Goal: Task Accomplishment & Management: Manage account settings

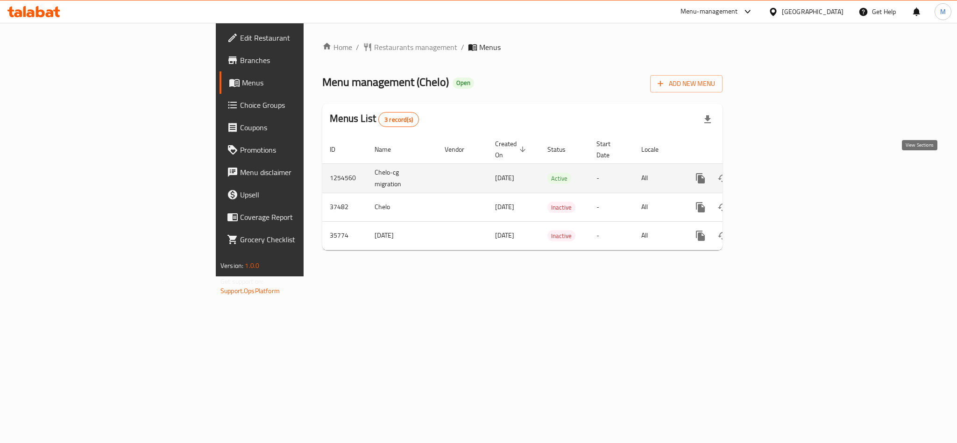
click at [773, 173] on icon "enhanced table" at bounding box center [767, 178] width 11 height 11
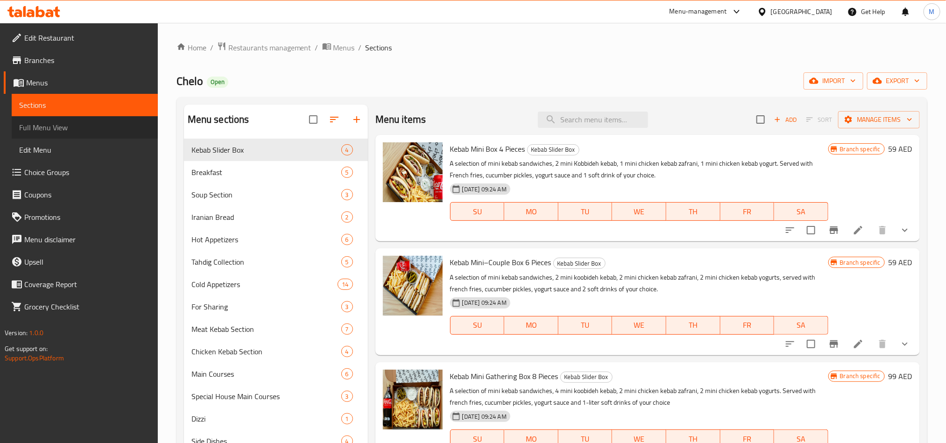
drag, startPoint x: 50, startPoint y: 131, endPoint x: 55, endPoint y: 119, distance: 12.8
click at [50, 131] on span "Full Menu View" at bounding box center [84, 127] width 131 height 11
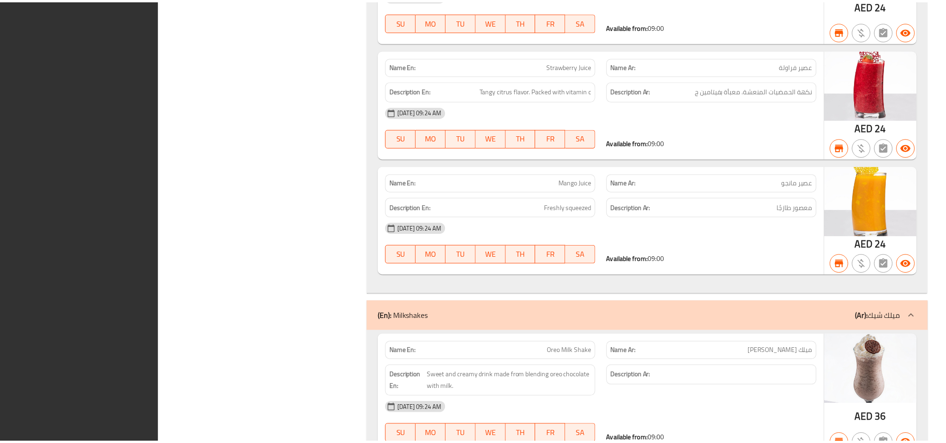
scroll to position [23369, 0]
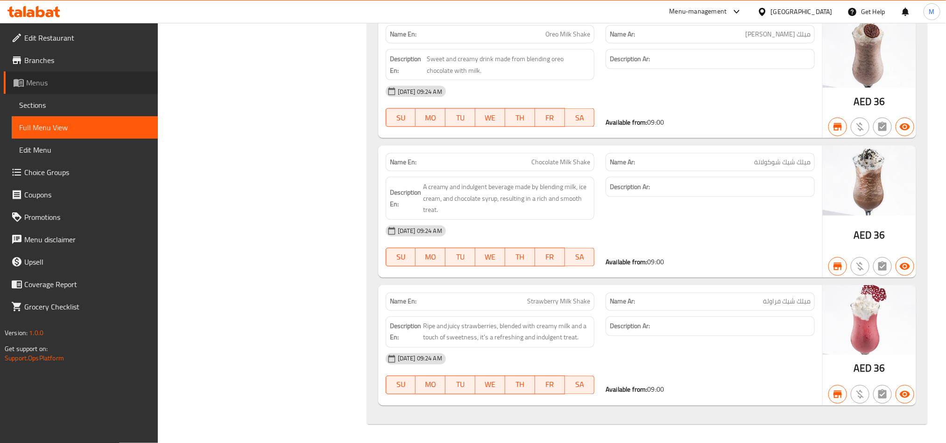
click at [73, 90] on link "Menus" at bounding box center [81, 82] width 154 height 22
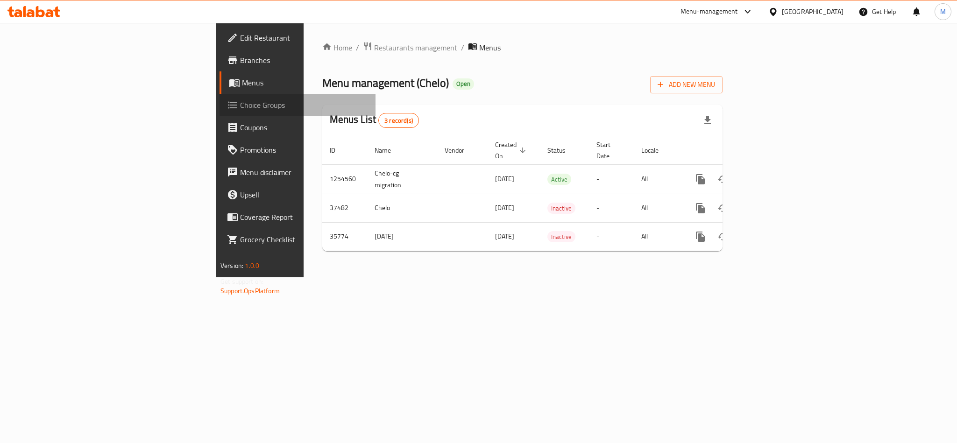
click at [220, 97] on link "Choice Groups" at bounding box center [298, 105] width 156 height 22
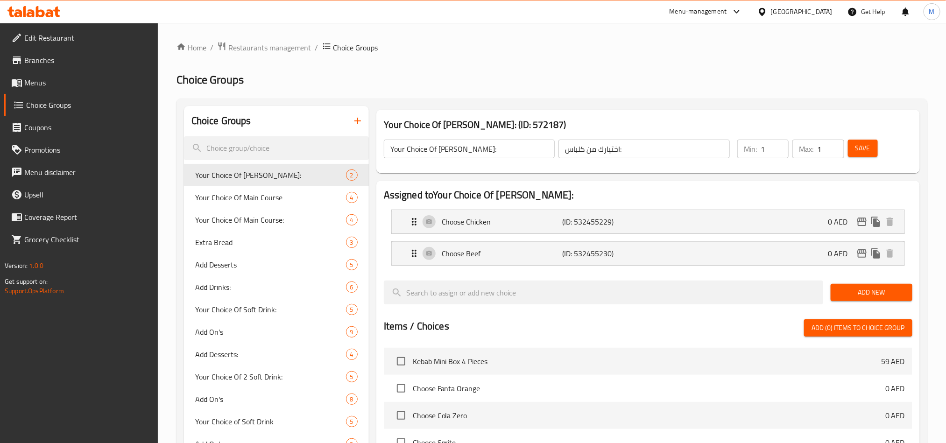
click at [69, 84] on span "Menus" at bounding box center [87, 82] width 126 height 11
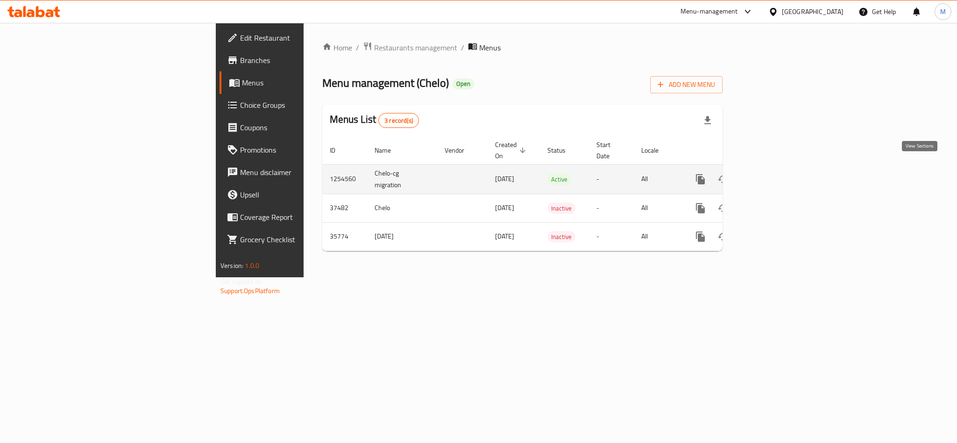
click at [773, 174] on icon "enhanced table" at bounding box center [767, 179] width 11 height 11
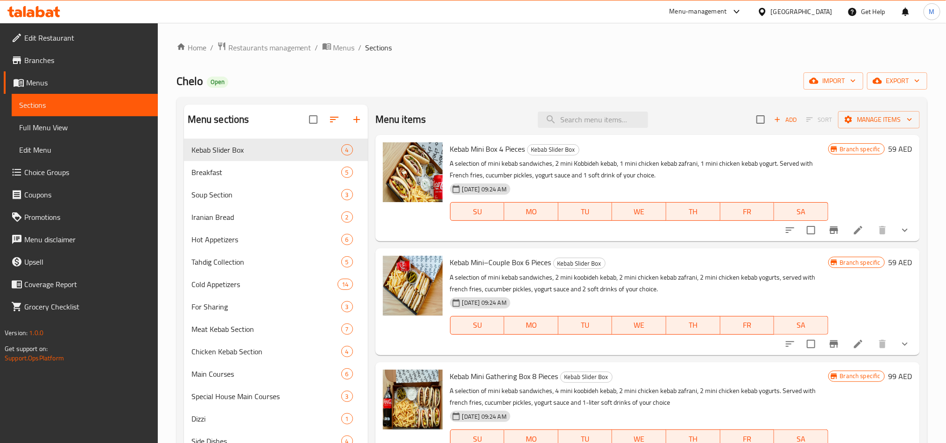
click at [618, 64] on div "Home / Restaurants management / Menus / Sections Chelo Open import export Menu …" at bounding box center [552, 320] width 751 height 557
click at [438, 58] on div "Home / Restaurants management / Menus / Sections Chelo Open import export Menu …" at bounding box center [552, 320] width 751 height 557
click at [512, 47] on ol "Home / Restaurants management / Menus / Sections" at bounding box center [552, 48] width 751 height 12
click at [757, 124] on input "checkbox" at bounding box center [761, 120] width 20 height 20
checkbox input "true"
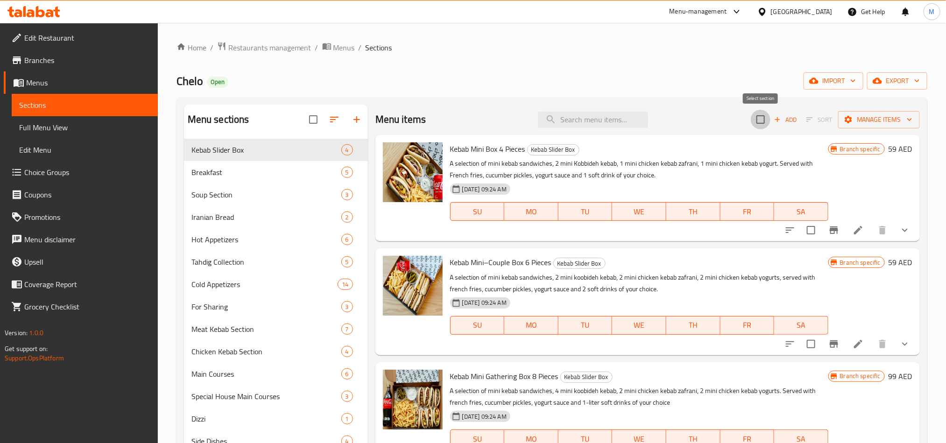
checkbox input "true"
click at [879, 123] on span "Manage items" at bounding box center [879, 120] width 67 height 12
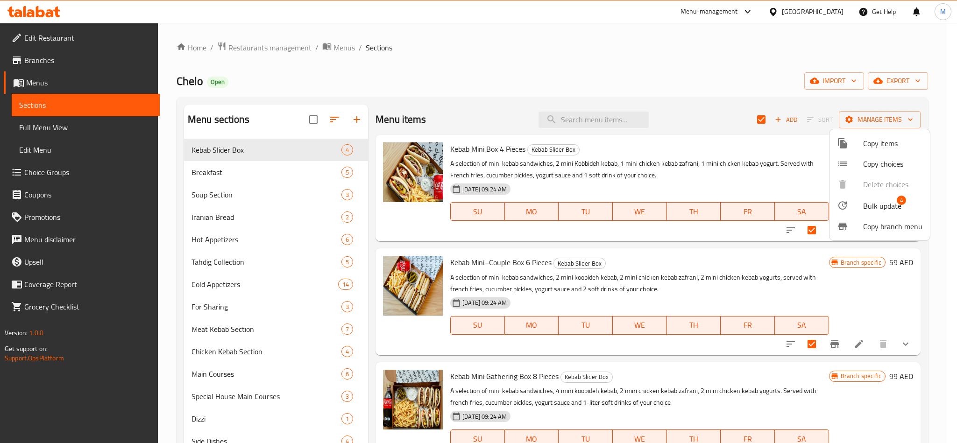
click at [872, 204] on span "Bulk update" at bounding box center [882, 205] width 38 height 11
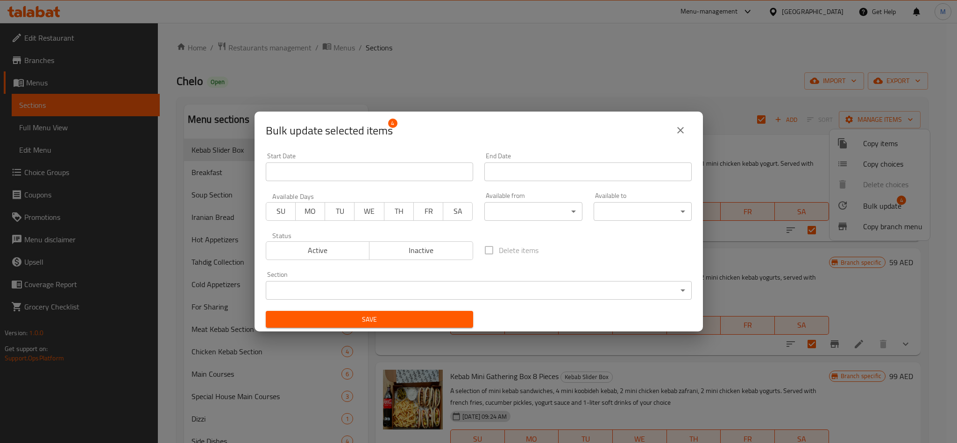
click at [533, 204] on body "​ Menu-management United Arab Emirates Get Help M Edit Restaurant Branches Menu…" at bounding box center [478, 233] width 957 height 420
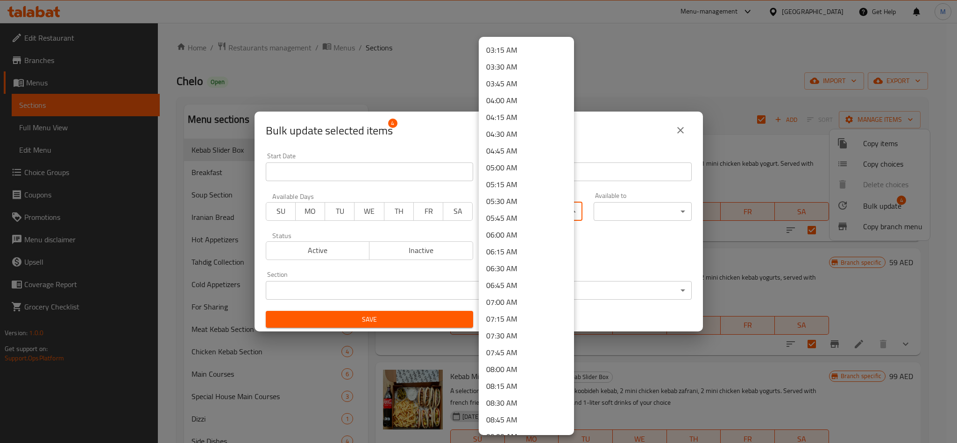
scroll to position [490, 0]
click at [514, 298] on li "11:00 AM" at bounding box center [526, 298] width 95 height 17
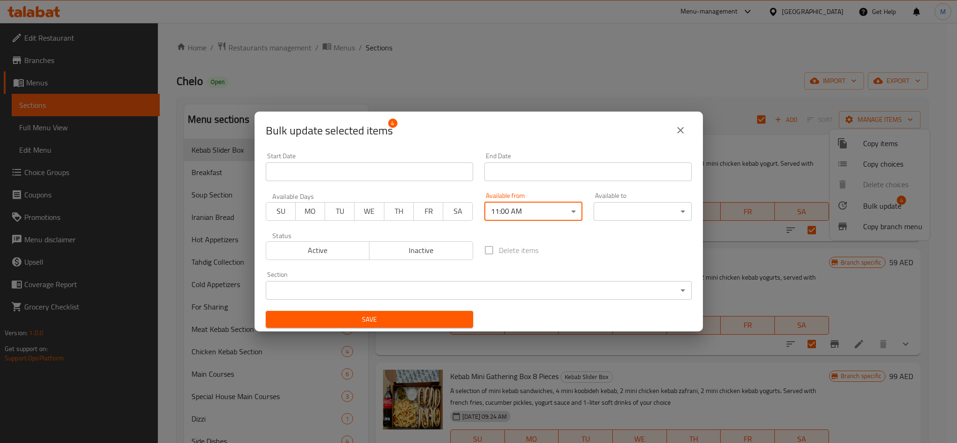
click at [649, 206] on body "​ Menu-management United Arab Emirates Get Help M Edit Restaurant Branches Menu…" at bounding box center [478, 233] width 957 height 420
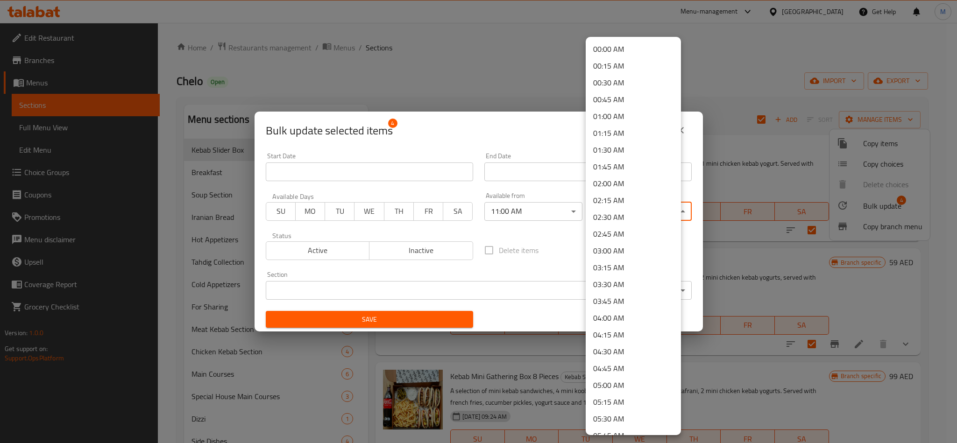
click at [614, 102] on li "00:45 AM" at bounding box center [633, 99] width 95 height 17
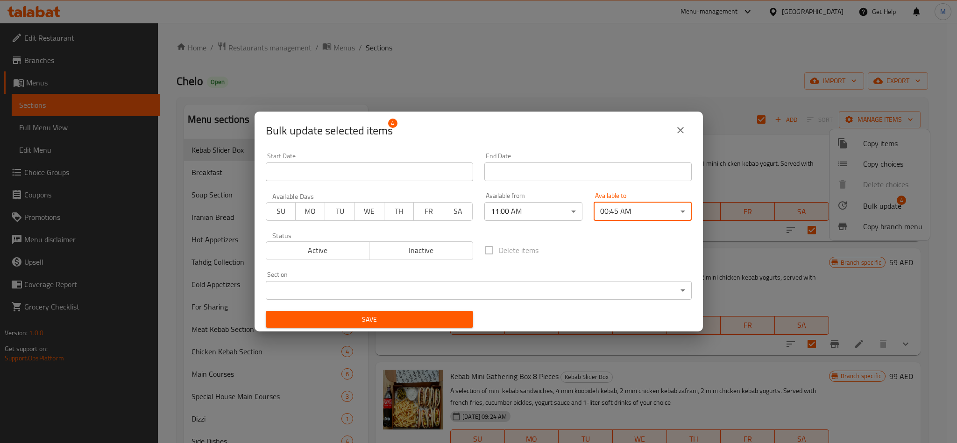
click at [614, 244] on div "Delete items" at bounding box center [588, 250] width 219 height 31
click at [459, 317] on span "Save" at bounding box center [369, 320] width 192 height 12
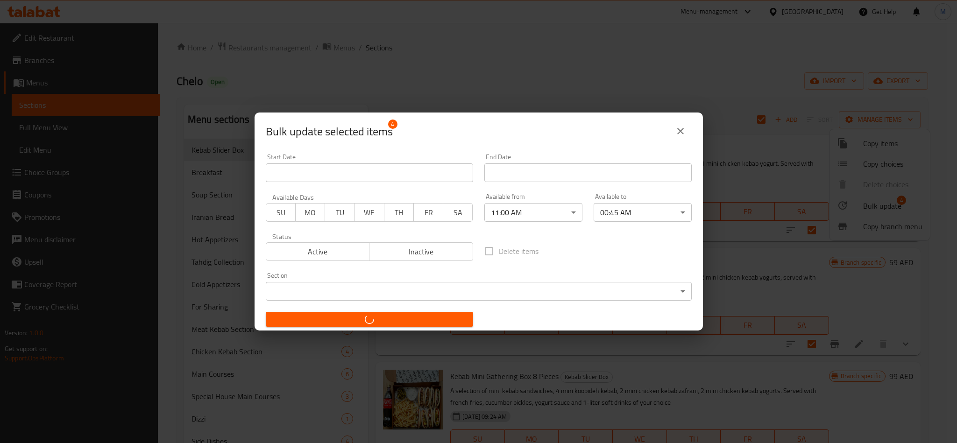
checkbox input "false"
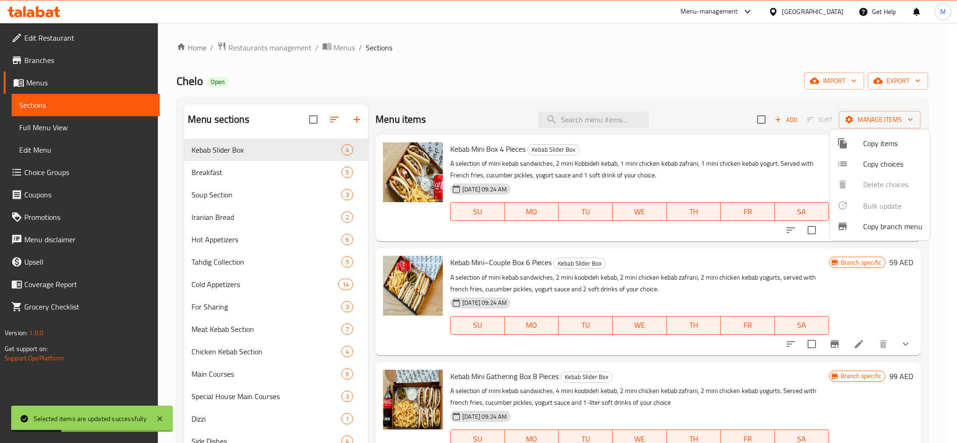
click at [231, 241] on div at bounding box center [478, 221] width 957 height 443
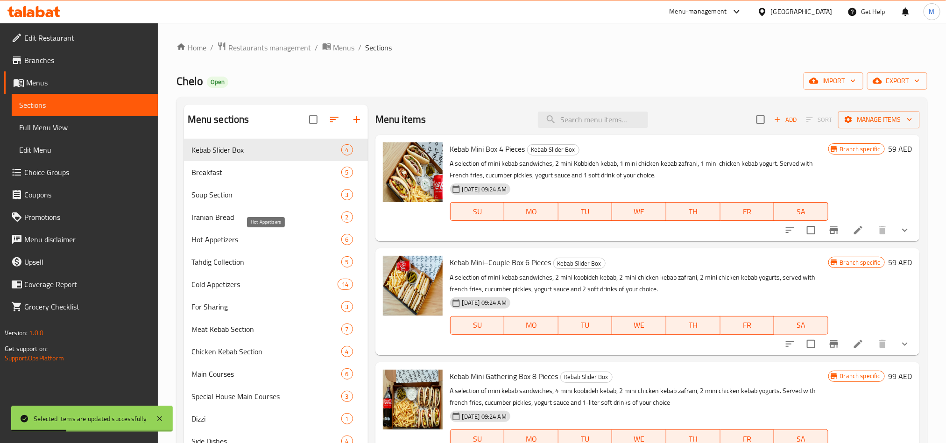
click at [225, 238] on span "Hot Appetizers" at bounding box center [266, 239] width 150 height 11
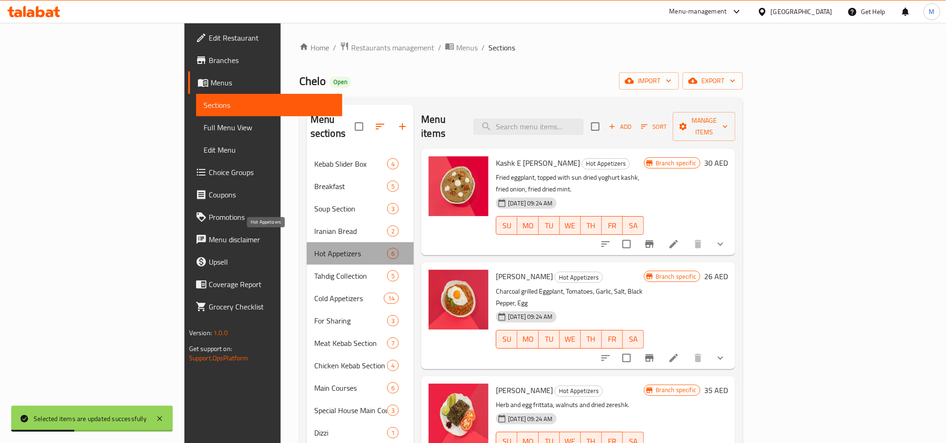
click at [314, 248] on span "Hot Appetizers" at bounding box center [350, 253] width 73 height 11
click at [605, 117] on input "checkbox" at bounding box center [596, 127] width 20 height 20
checkbox input "true"
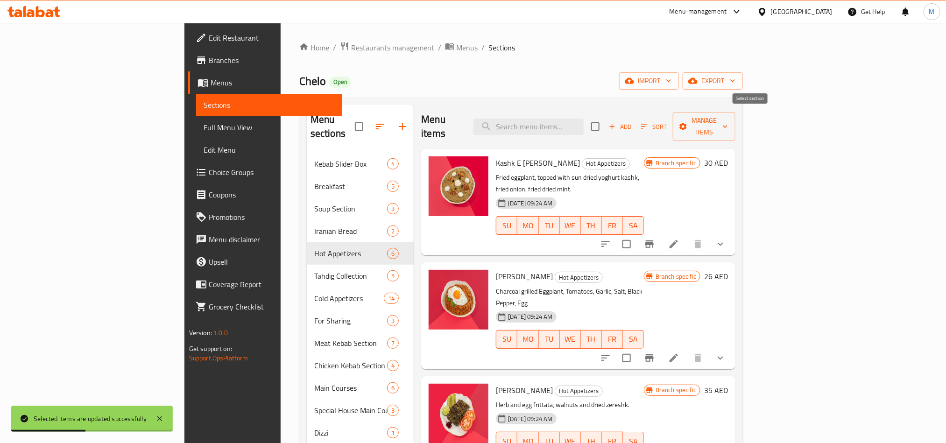
checkbox input "true"
click at [728, 121] on span "Manage items" at bounding box center [705, 126] width 48 height 23
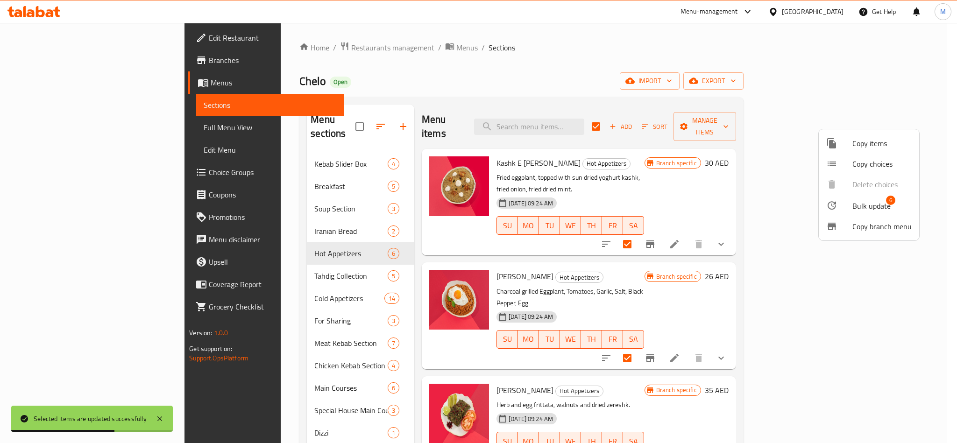
click at [878, 205] on span "Bulk update" at bounding box center [871, 205] width 38 height 11
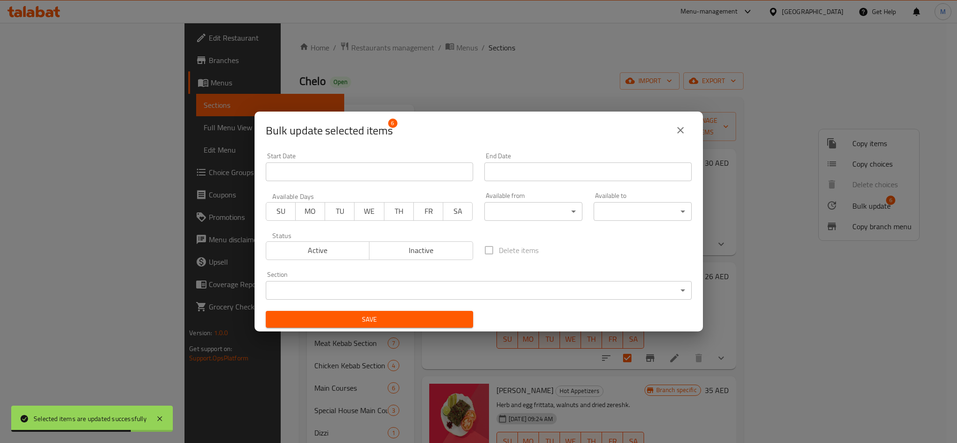
click at [539, 209] on body "Selected items are updated successfully ​ Menu-management United Arab Emirates …" at bounding box center [478, 233] width 957 height 420
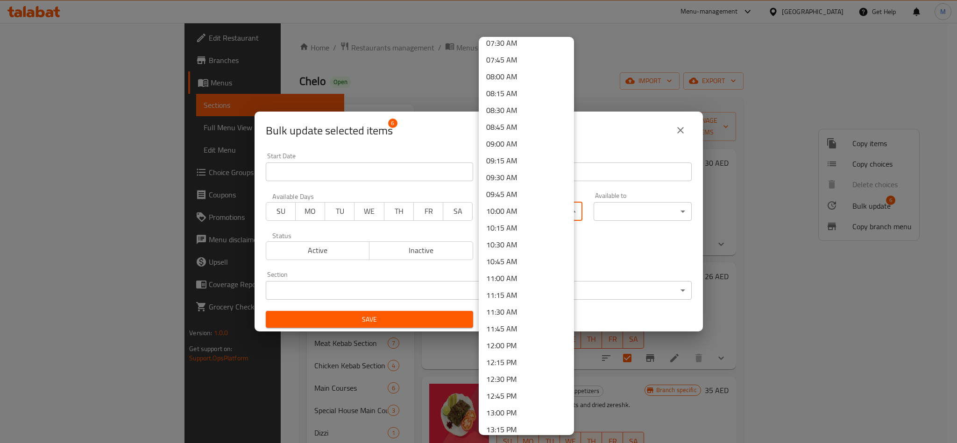
scroll to position [560, 0]
click at [509, 223] on li "11:00 AM" at bounding box center [526, 228] width 95 height 17
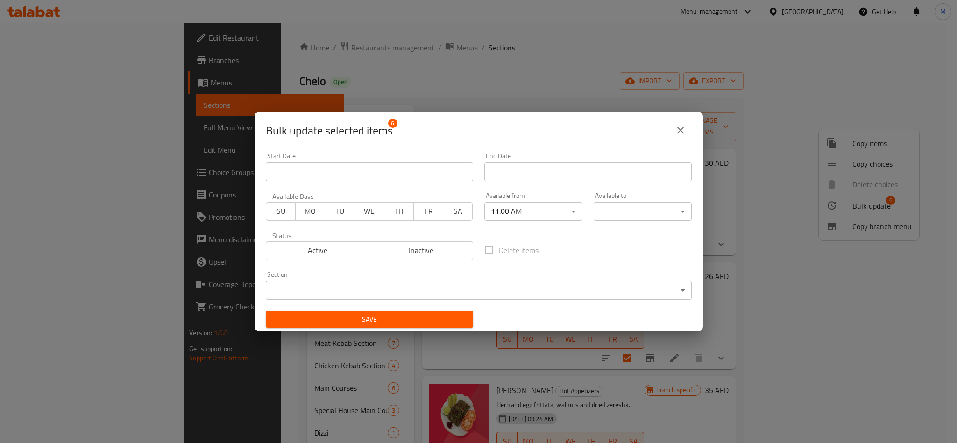
click at [603, 209] on body "​ Menu-management United Arab Emirates Get Help M Edit Restaurant Branches Menu…" at bounding box center [478, 233] width 957 height 420
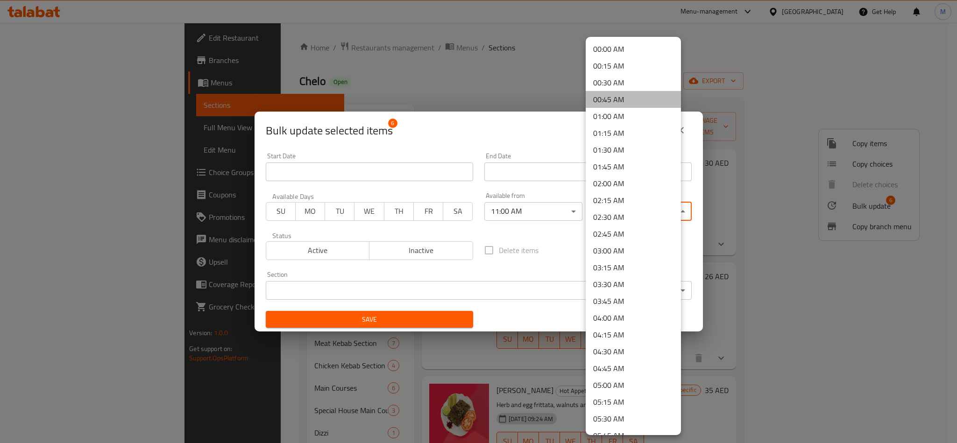
click at [634, 100] on li "00:45 AM" at bounding box center [633, 99] width 95 height 17
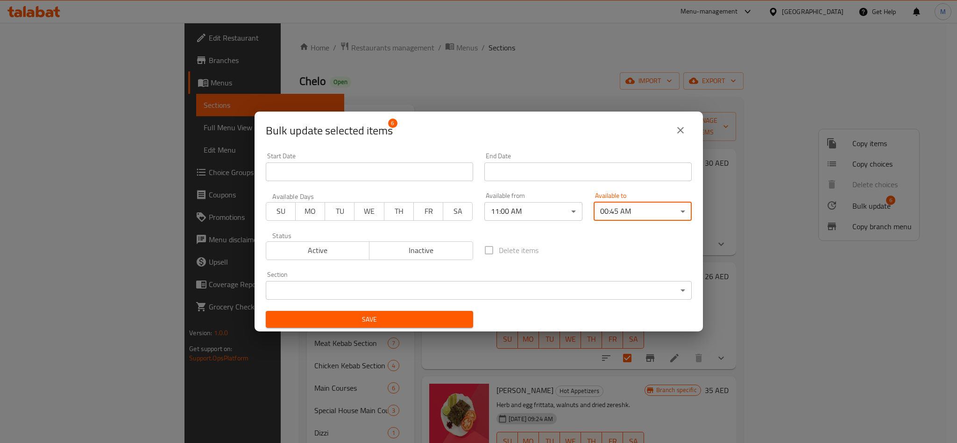
click at [563, 237] on div "Delete items" at bounding box center [588, 250] width 219 height 31
click at [434, 319] on span "Save" at bounding box center [369, 320] width 192 height 12
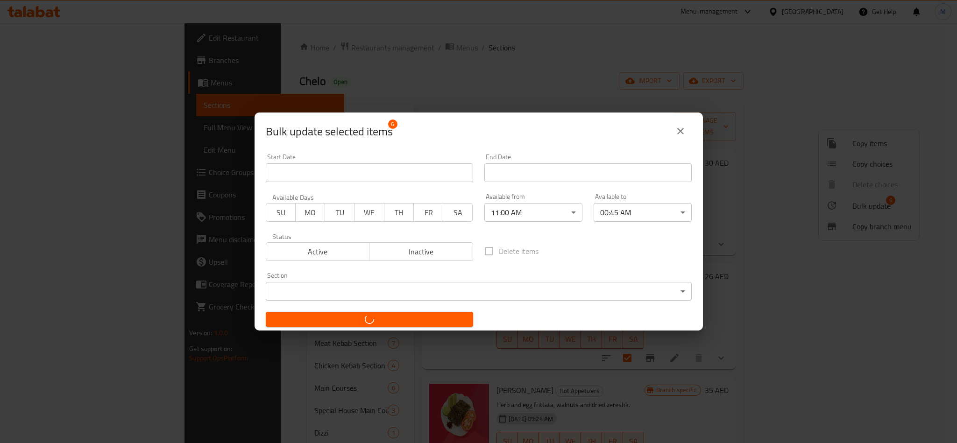
checkbox input "false"
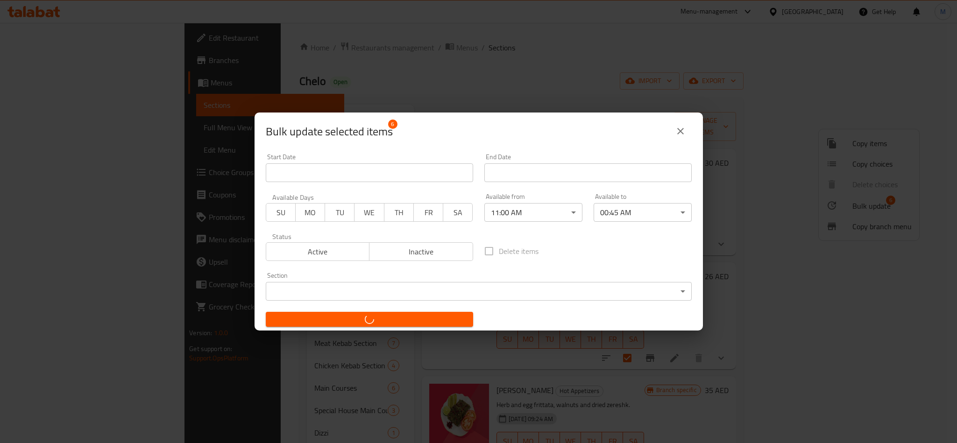
checkbox input "false"
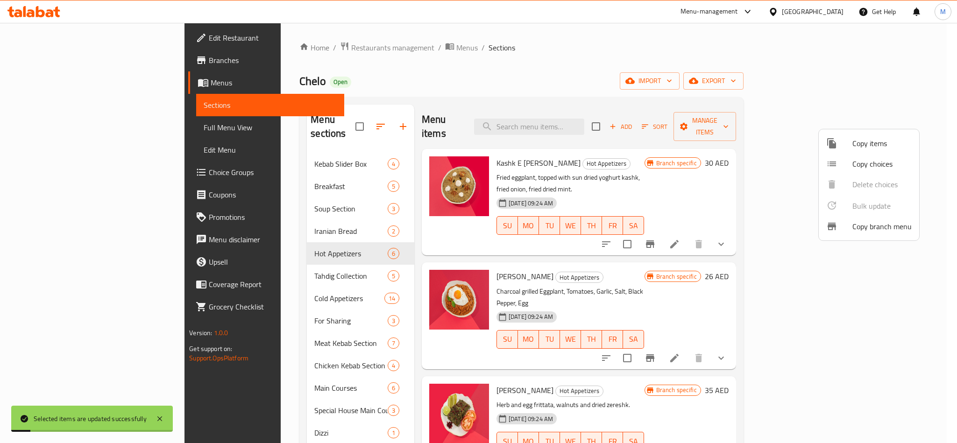
click at [555, 97] on div at bounding box center [478, 221] width 957 height 443
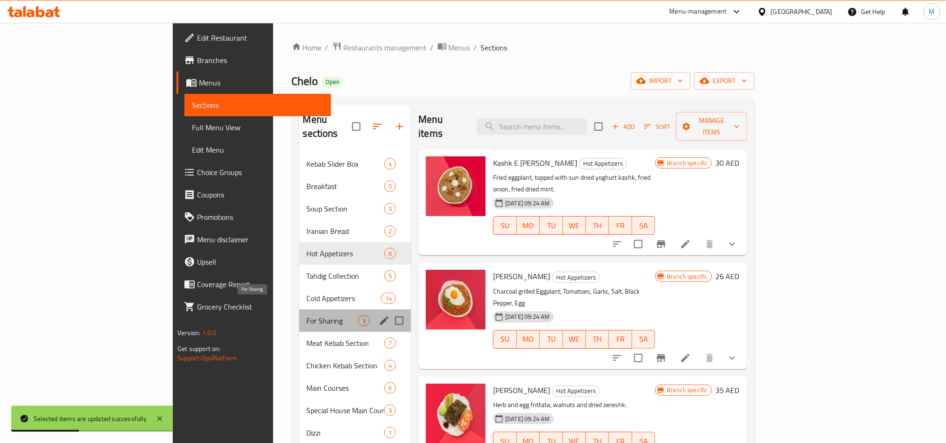
click at [307, 315] on span "For Sharing" at bounding box center [333, 320] width 52 height 11
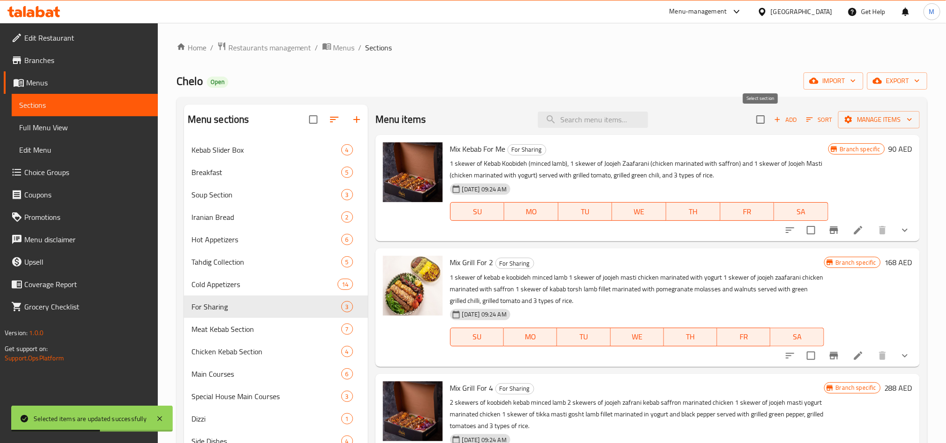
click at [768, 118] on input "checkbox" at bounding box center [761, 120] width 20 height 20
checkbox input "true"
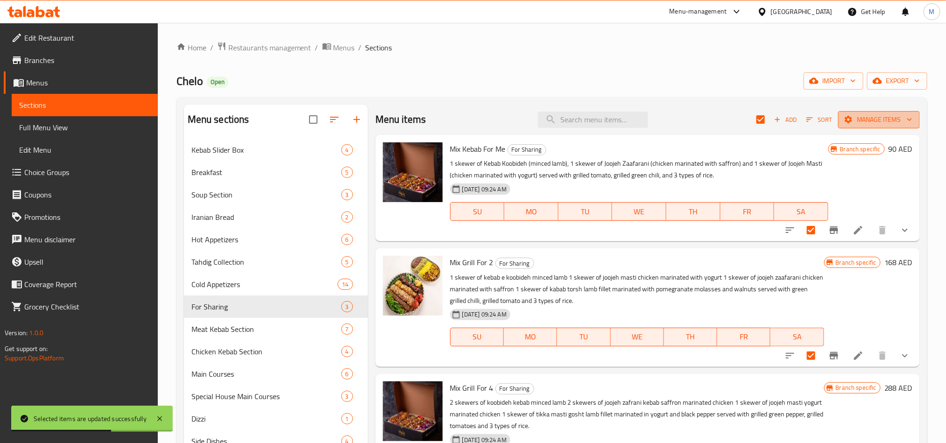
click at [874, 123] on span "Manage items" at bounding box center [879, 120] width 67 height 12
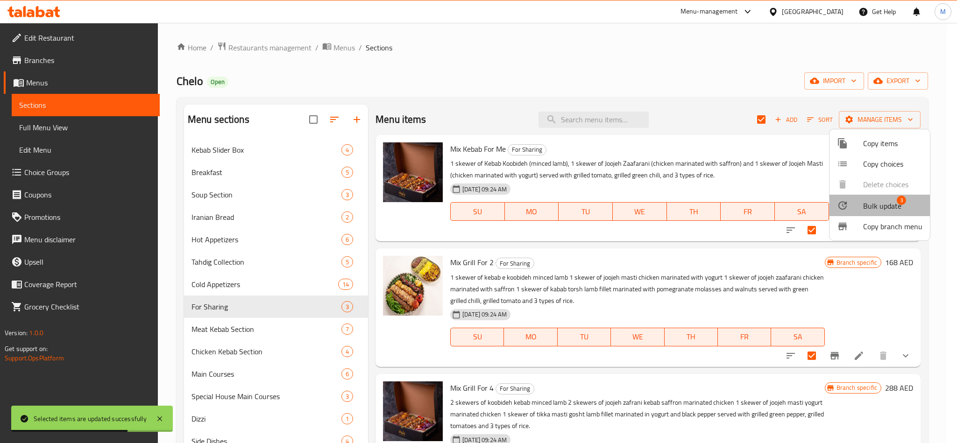
click at [874, 208] on span "Bulk update" at bounding box center [882, 205] width 38 height 11
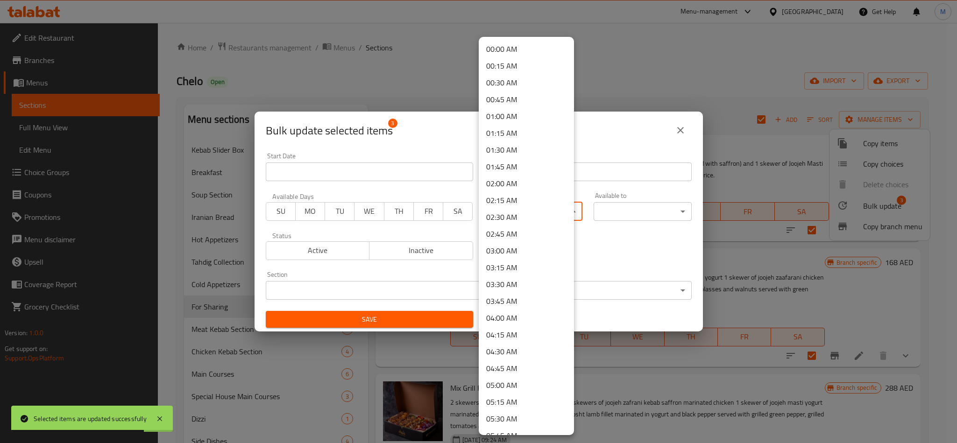
click at [529, 202] on body "Selected items are updated successfully ​ Menu-management United Arab Emirates …" at bounding box center [478, 233] width 957 height 420
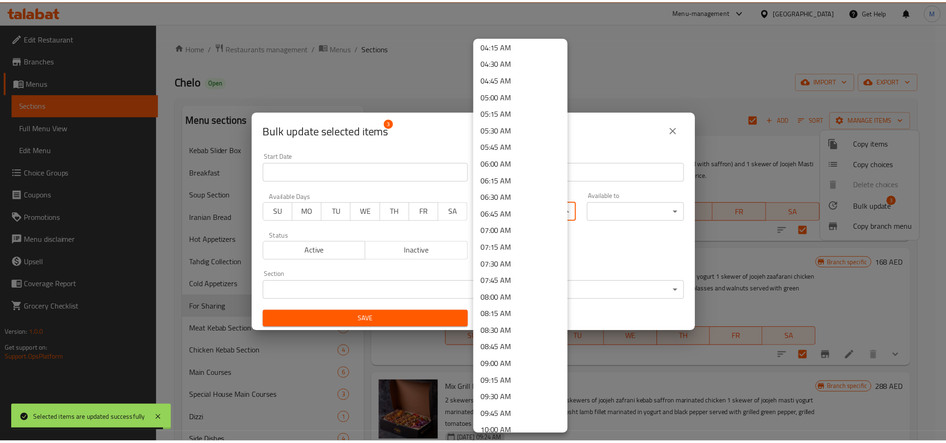
scroll to position [420, 0]
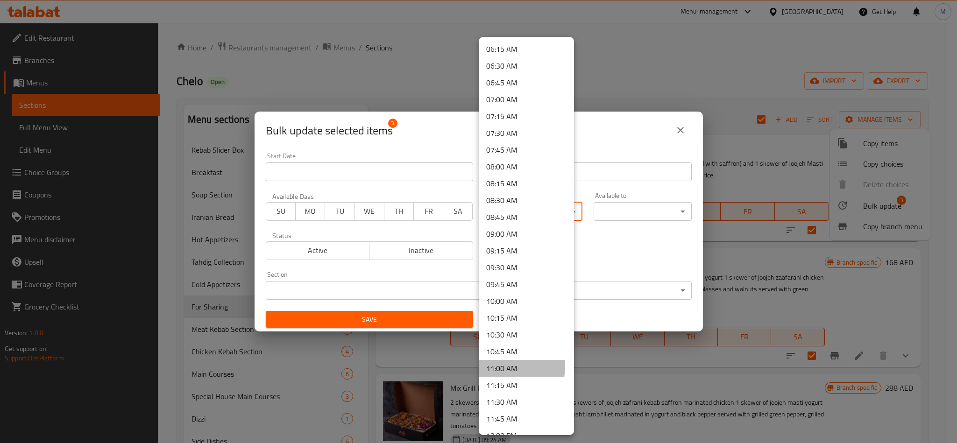
click at [505, 367] on li "11:00 AM" at bounding box center [526, 368] width 95 height 17
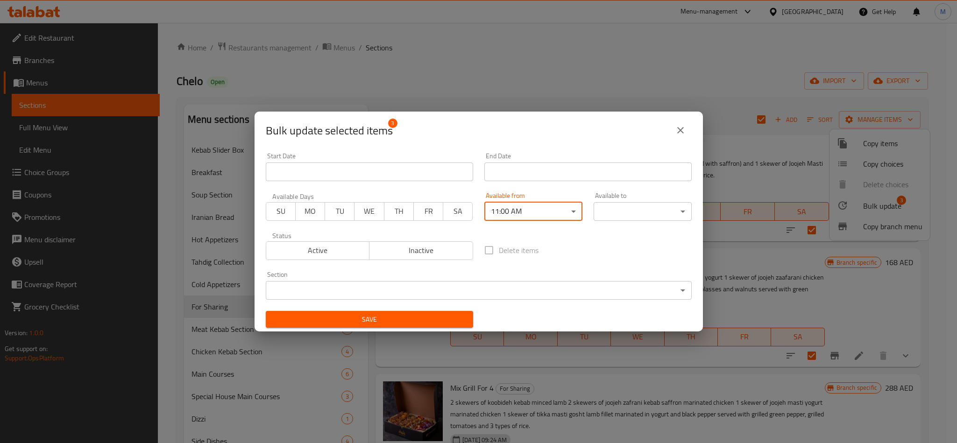
drag, startPoint x: 641, startPoint y: 254, endPoint x: 618, endPoint y: 206, distance: 53.3
click at [641, 253] on div "Delete items" at bounding box center [588, 250] width 219 height 31
click at [617, 212] on body "​ Menu-management United Arab Emirates Get Help M Edit Restaurant Branches Menu…" at bounding box center [478, 233] width 957 height 420
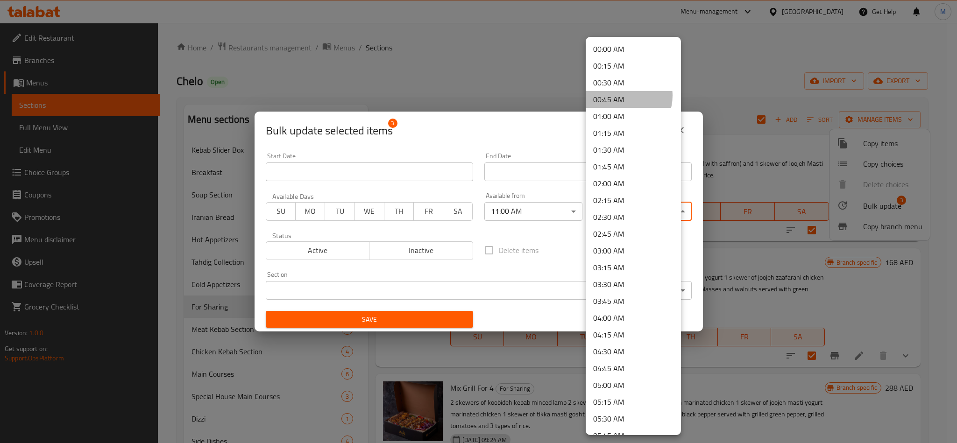
click at [621, 96] on li "00:45 AM" at bounding box center [633, 99] width 95 height 17
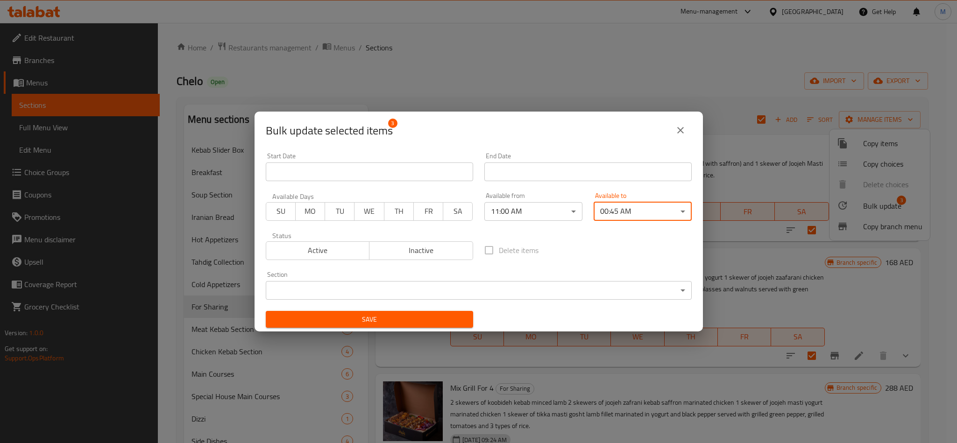
click at [597, 256] on div "Delete items" at bounding box center [588, 250] width 219 height 31
click at [442, 321] on span "Save" at bounding box center [369, 320] width 192 height 12
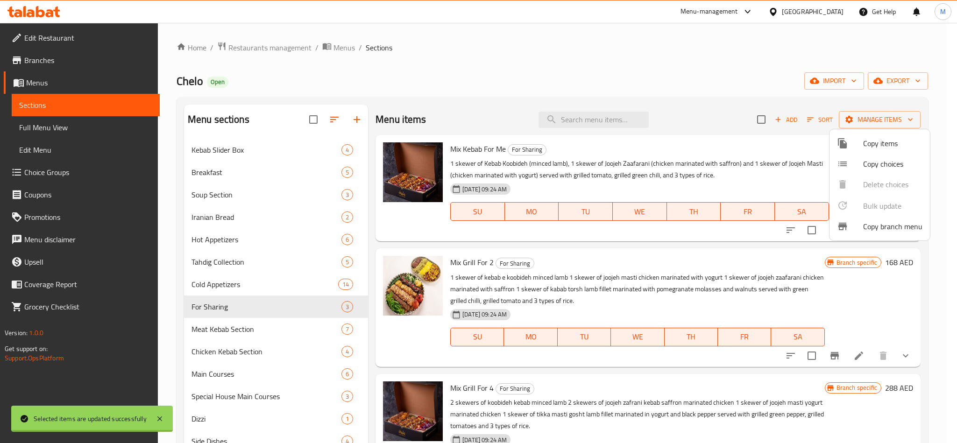
checkbox input "false"
click at [857, 355] on div at bounding box center [478, 221] width 957 height 443
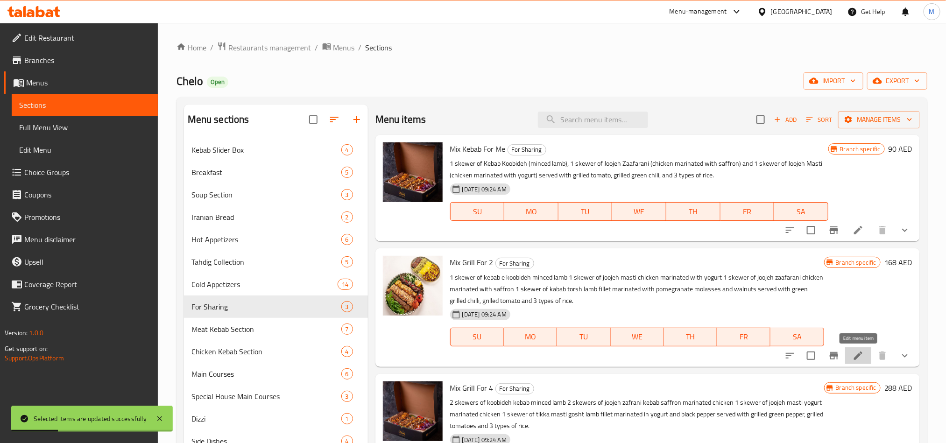
click at [857, 355] on icon at bounding box center [858, 355] width 11 height 11
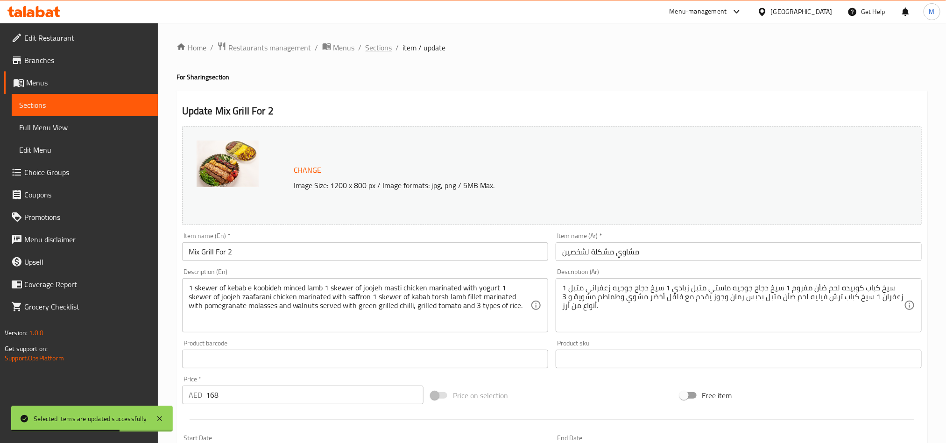
click at [378, 42] on span "Sections" at bounding box center [379, 47] width 27 height 11
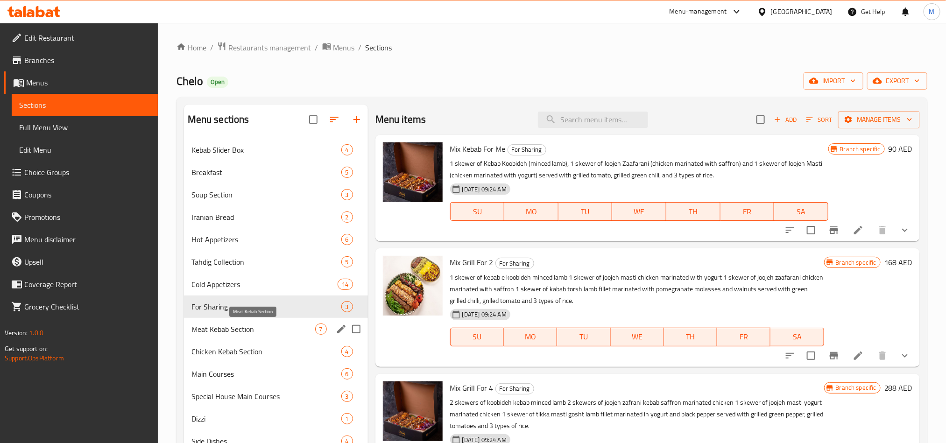
click at [227, 327] on span "Meat Kebab Section" at bounding box center [253, 329] width 124 height 11
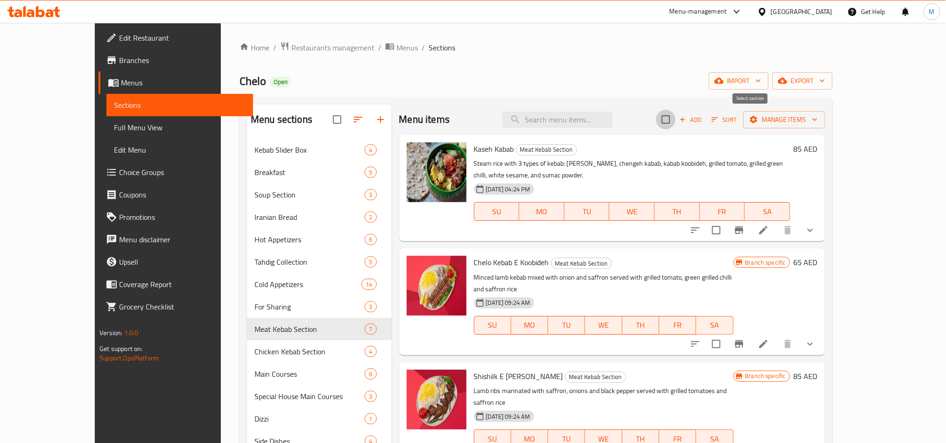
click at [676, 121] on input "checkbox" at bounding box center [666, 120] width 20 height 20
checkbox input "true"
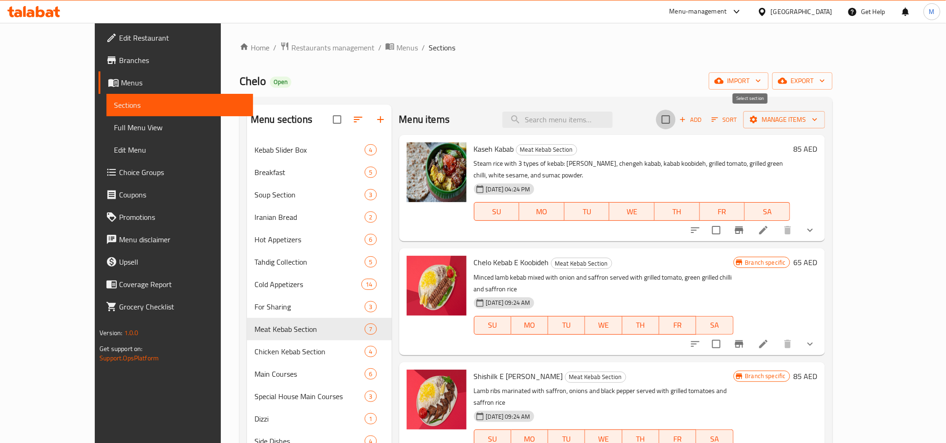
checkbox input "true"
click at [818, 117] on span "Manage items" at bounding box center [784, 120] width 67 height 12
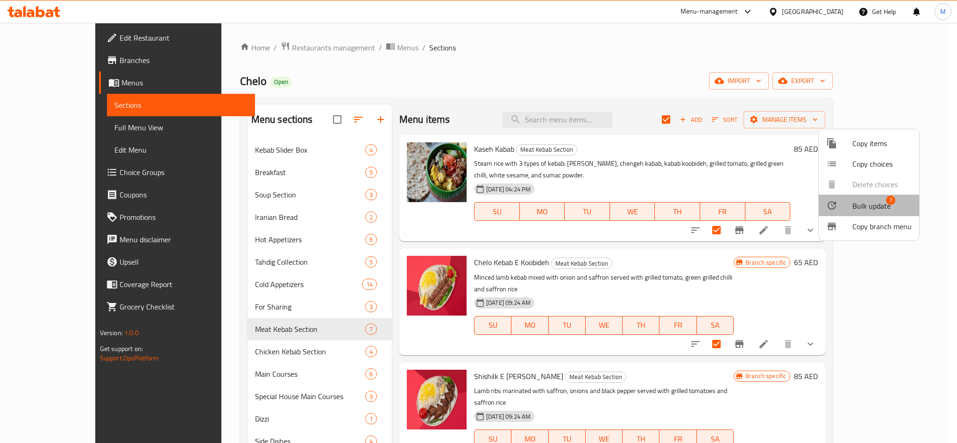
click at [859, 206] on span "Bulk update" at bounding box center [871, 205] width 38 height 11
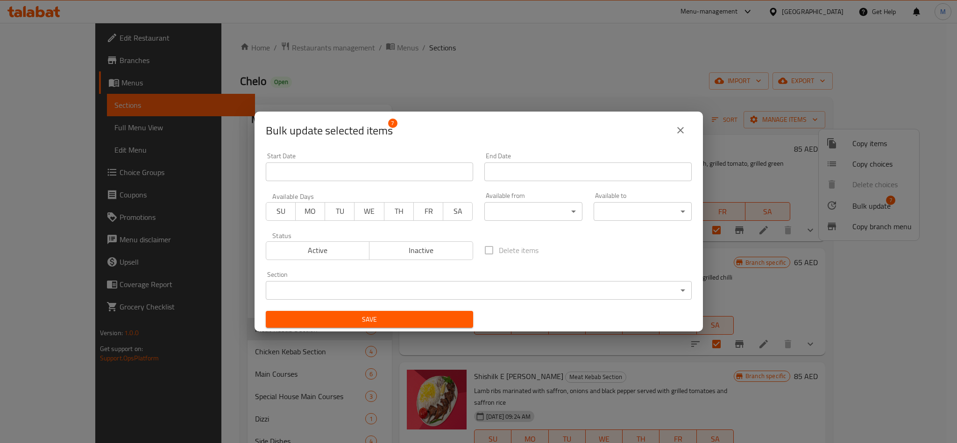
click at [543, 217] on body "​ Menu-management United Arab Emirates Get Help M Edit Restaurant Branches Menu…" at bounding box center [478, 233] width 957 height 420
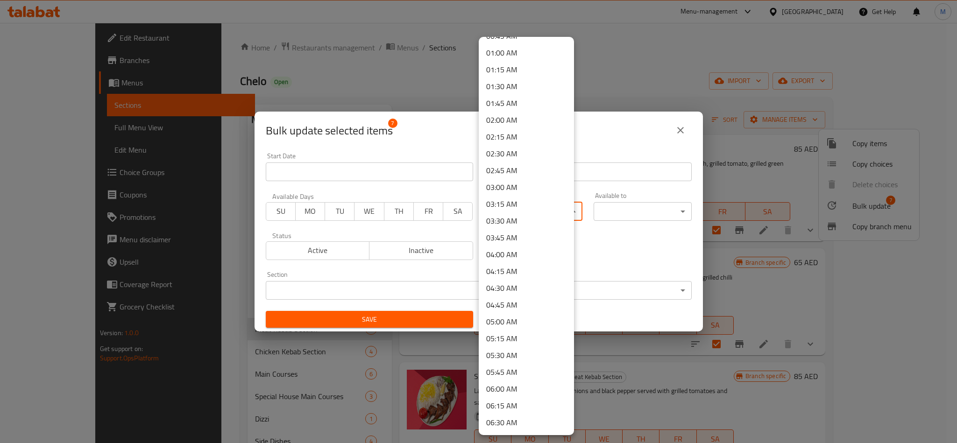
scroll to position [490, 0]
click at [515, 295] on li "11:00 AM" at bounding box center [526, 298] width 95 height 17
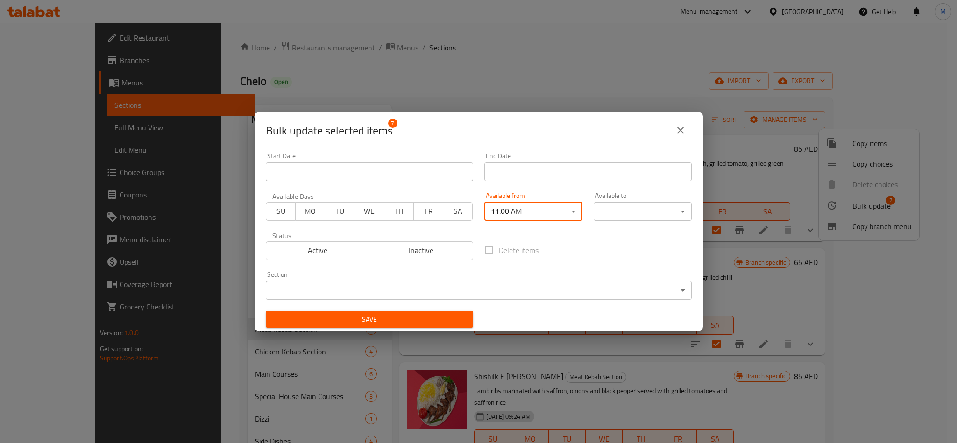
click at [611, 212] on body "​ Menu-management United Arab Emirates Get Help M Edit Restaurant Branches Menu…" at bounding box center [478, 233] width 957 height 420
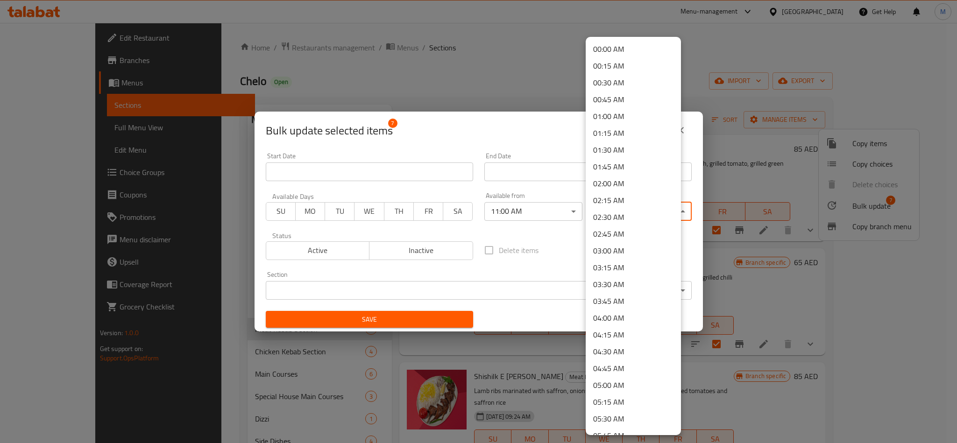
click at [617, 101] on li "00:45 AM" at bounding box center [633, 99] width 95 height 17
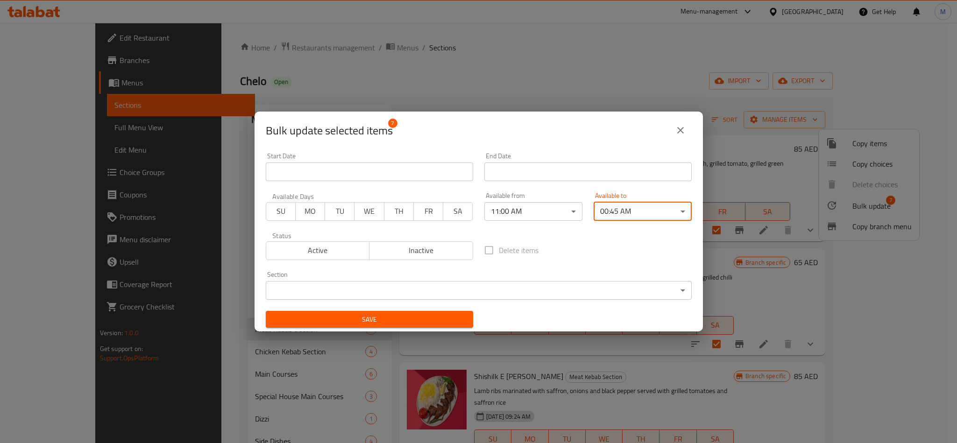
click at [562, 236] on div "Delete items" at bounding box center [588, 250] width 219 height 31
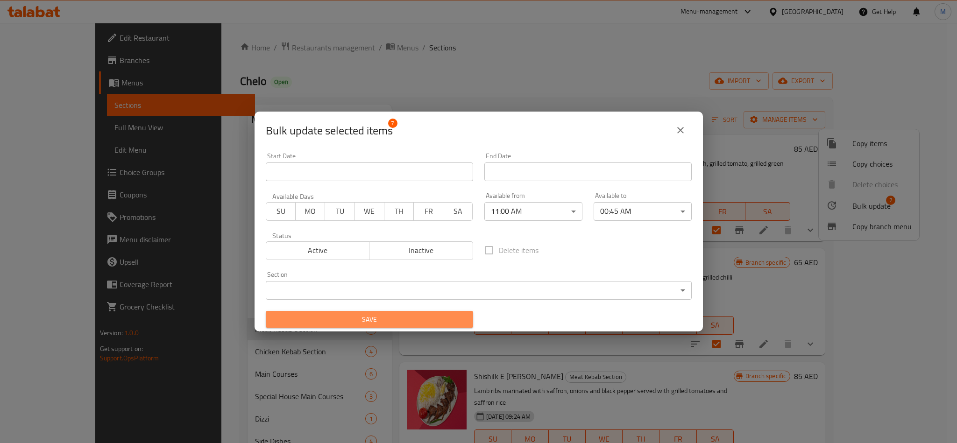
click at [432, 319] on span "Save" at bounding box center [369, 320] width 192 height 12
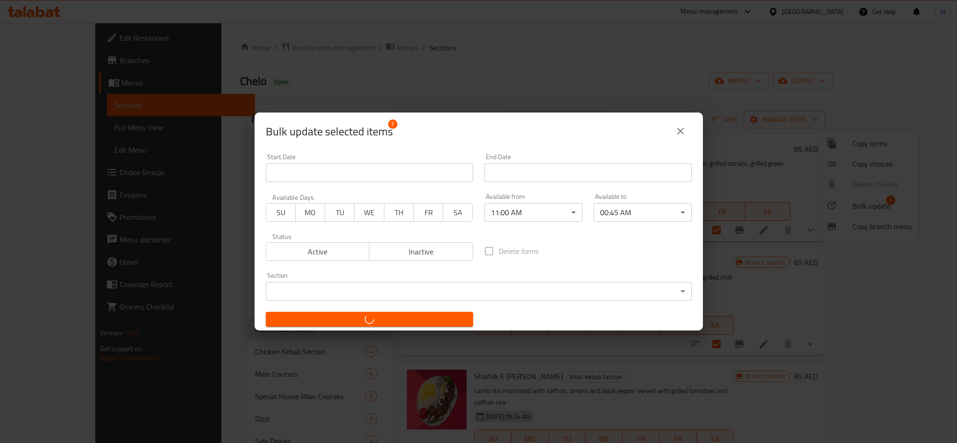
checkbox input "false"
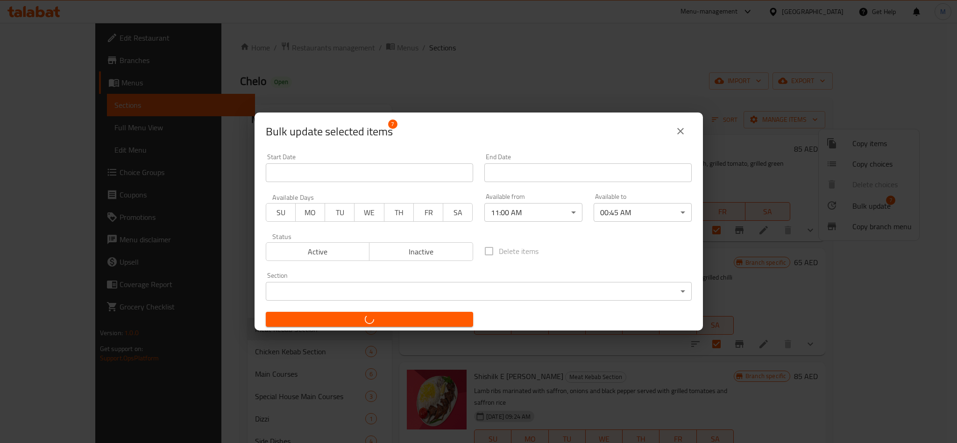
checkbox input "false"
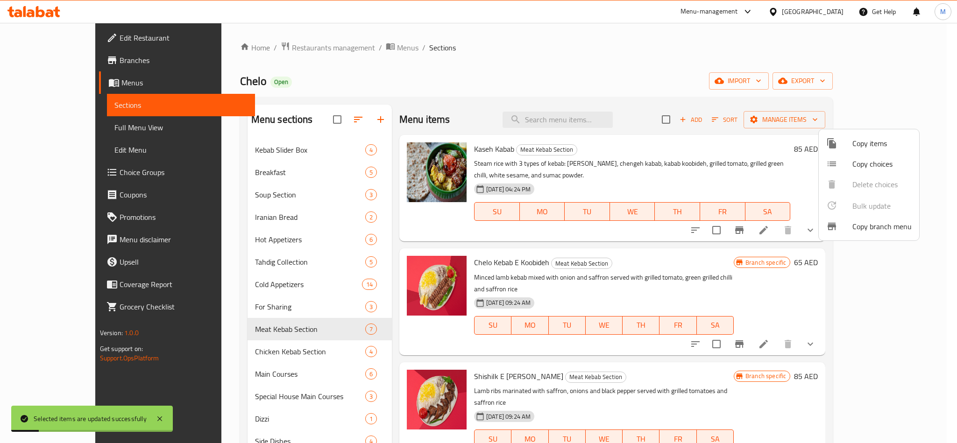
click at [226, 355] on div at bounding box center [478, 221] width 957 height 443
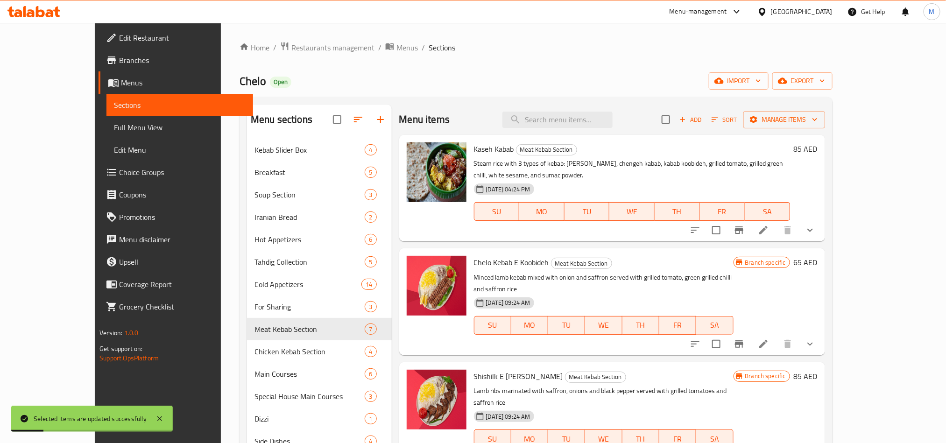
click at [255, 355] on span "Chicken Kebab Section" at bounding box center [310, 351] width 110 height 11
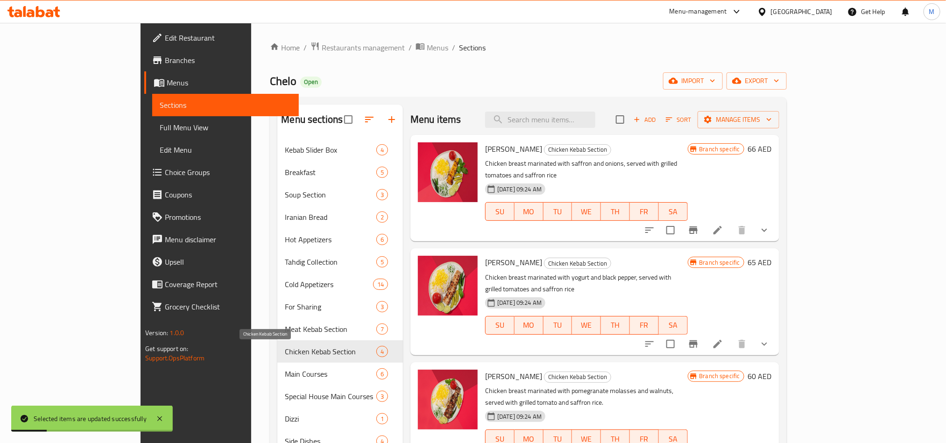
click at [285, 355] on span "Chicken Kebab Section" at bounding box center [330, 351] width 91 height 11
click at [630, 123] on input "checkbox" at bounding box center [620, 120] width 20 height 20
checkbox input "true"
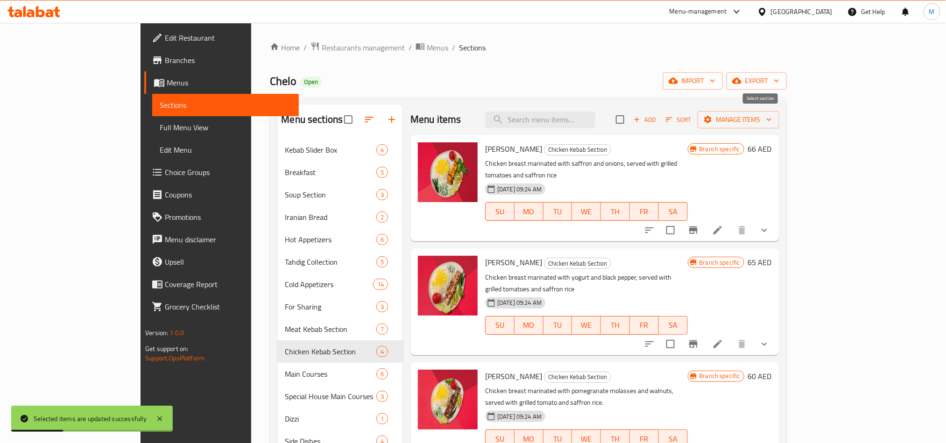
checkbox input "true"
click at [780, 111] on button "Manage items" at bounding box center [739, 119] width 82 height 17
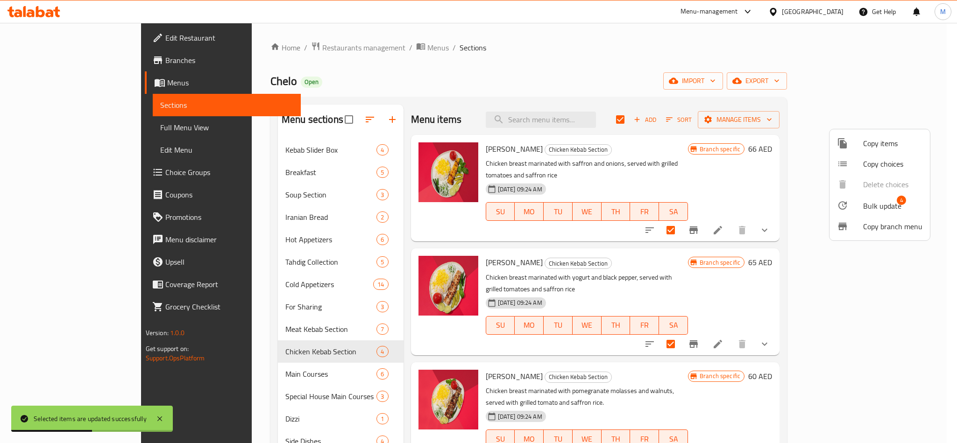
click at [901, 199] on span "4" at bounding box center [901, 200] width 9 height 9
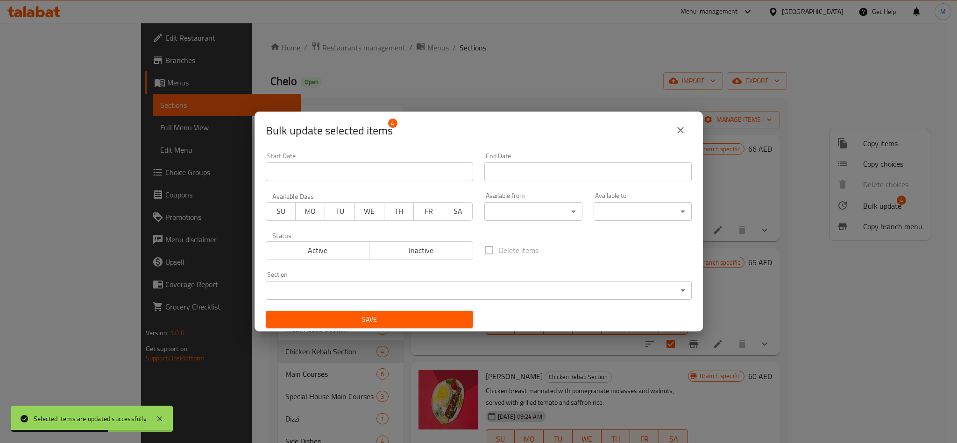
click at [551, 207] on body "Selected items are updated successfully ​ Menu-management United Arab Emirates …" at bounding box center [478, 233] width 957 height 420
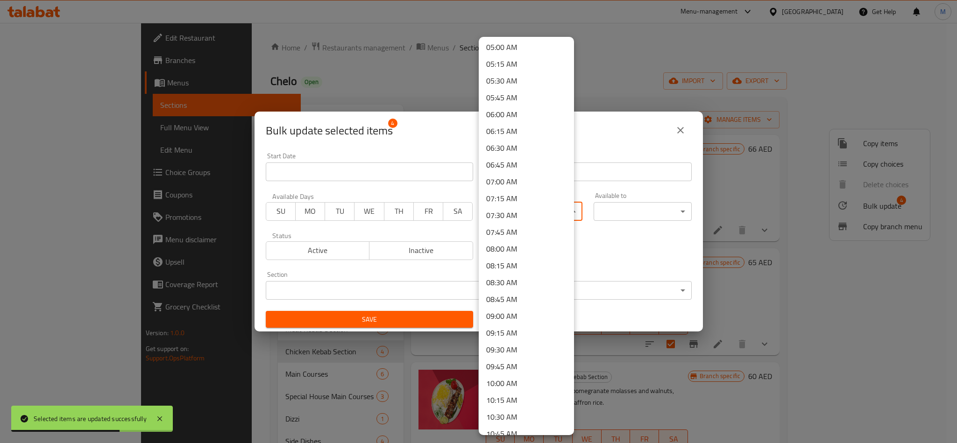
scroll to position [490, 0]
click at [515, 291] on li "11:00 AM" at bounding box center [526, 298] width 95 height 17
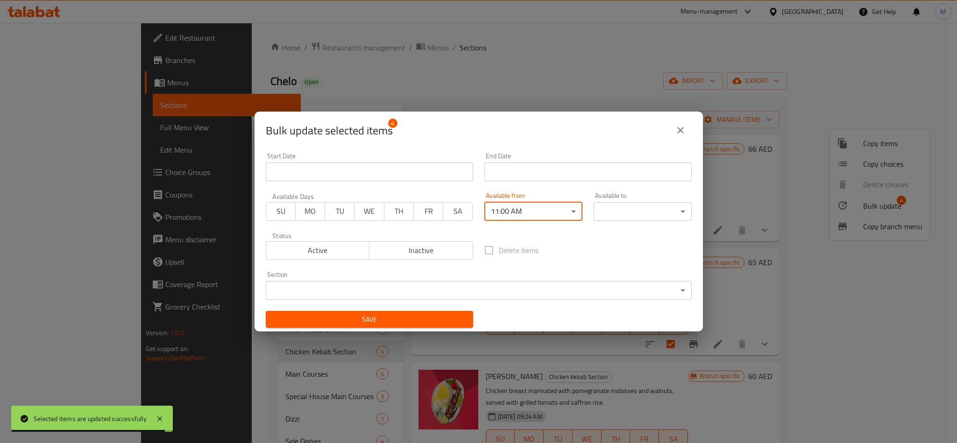
click at [631, 211] on body "Selected items are updated successfully ​ Menu-management United Arab Emirates …" at bounding box center [478, 233] width 957 height 420
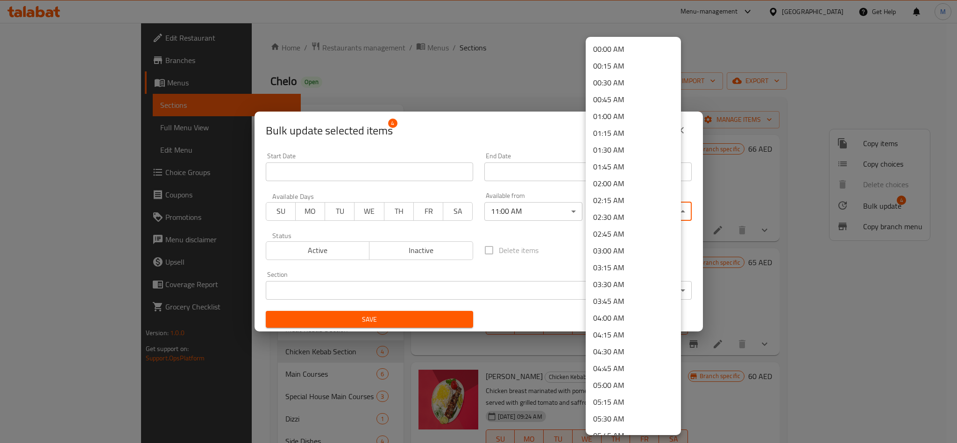
click at [620, 97] on li "00:45 AM" at bounding box center [633, 99] width 95 height 17
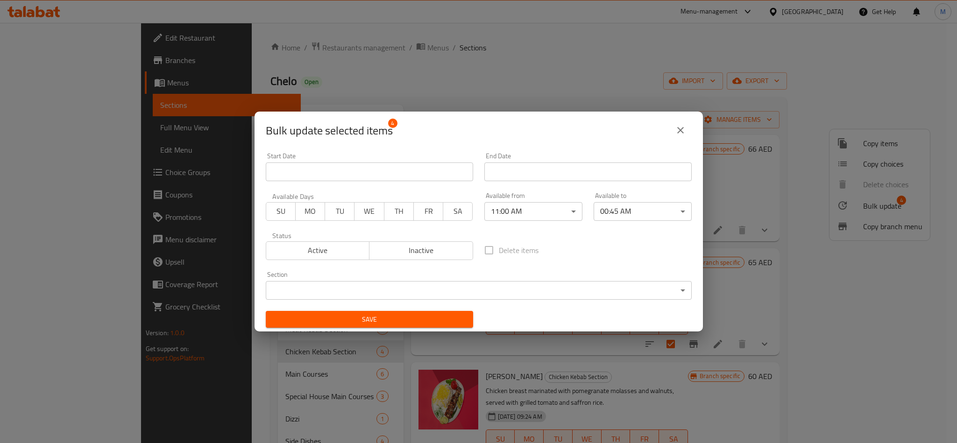
click at [621, 254] on div "Delete items" at bounding box center [588, 250] width 219 height 31
click at [460, 323] on span "Save" at bounding box center [369, 320] width 192 height 12
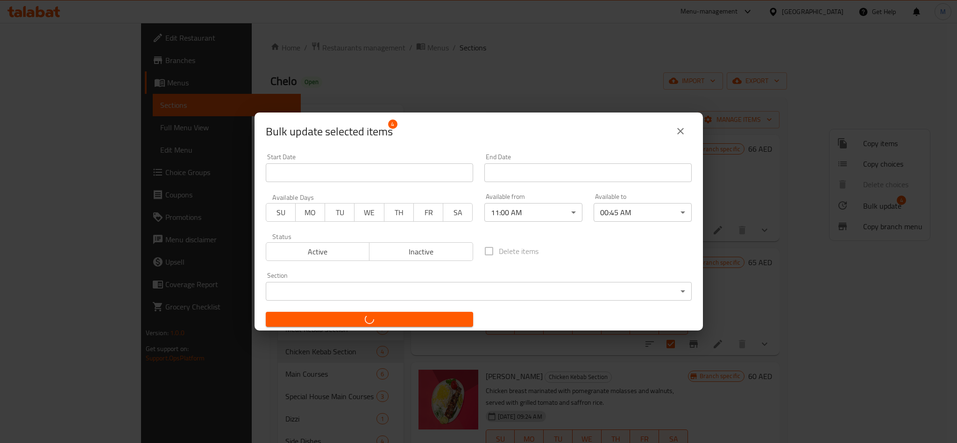
checkbox input "false"
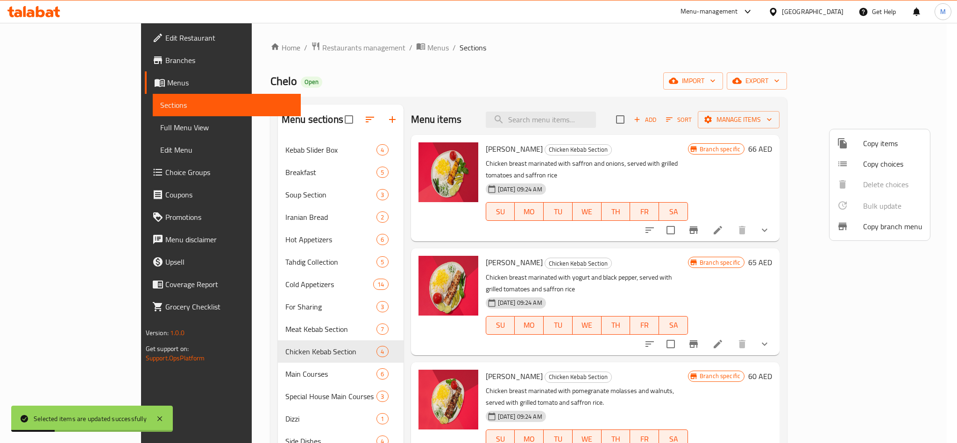
click at [217, 369] on div at bounding box center [478, 221] width 957 height 443
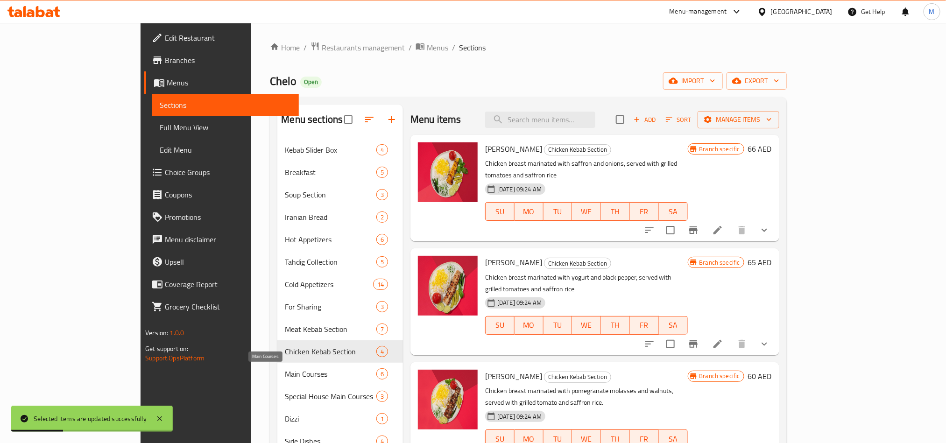
click at [285, 370] on span "Main Courses" at bounding box center [330, 374] width 91 height 11
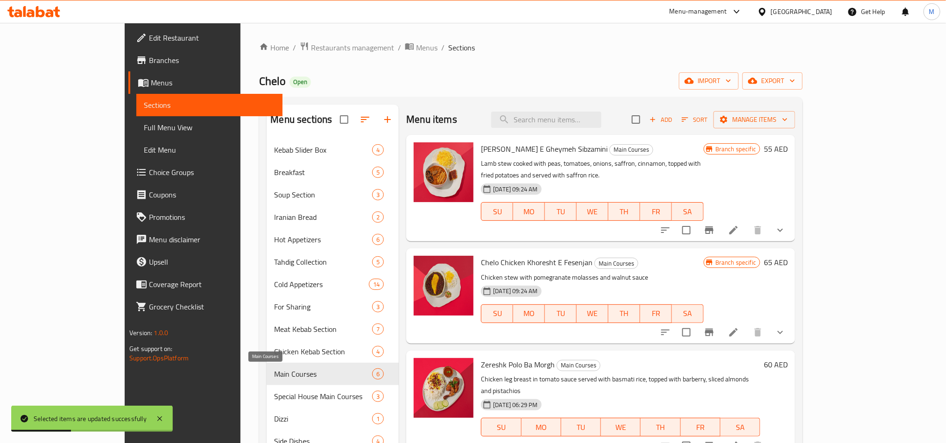
click at [274, 370] on span "Main Courses" at bounding box center [323, 374] width 98 height 11
click at [646, 122] on input "checkbox" at bounding box center [636, 120] width 20 height 20
checkbox input "true"
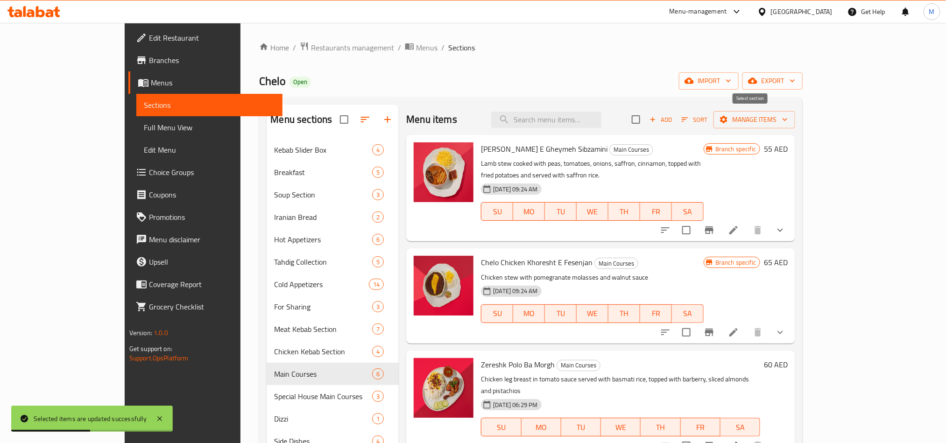
checkbox input "true"
click at [788, 123] on span "Manage items" at bounding box center [754, 120] width 67 height 12
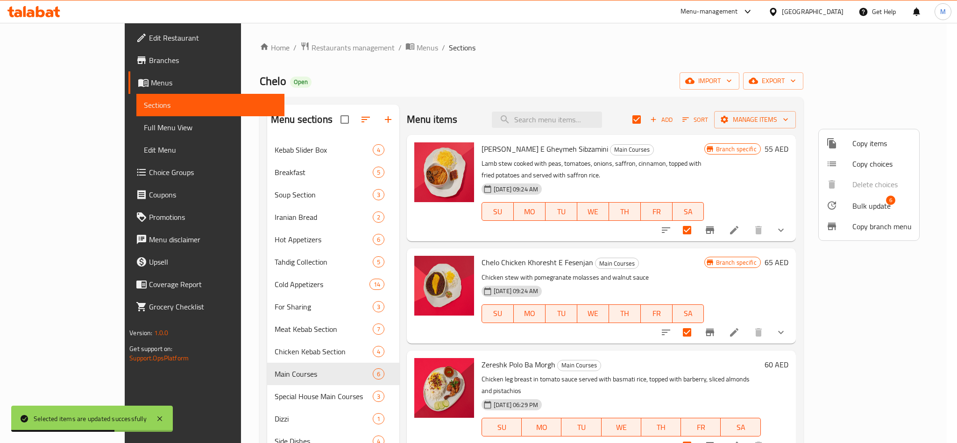
click at [837, 206] on icon at bounding box center [831, 205] width 11 height 11
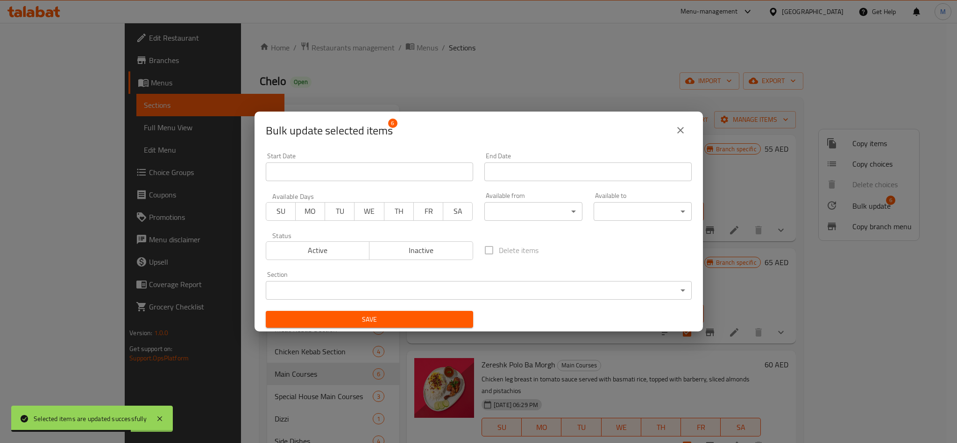
click at [506, 213] on body "Selected items are updated successfully ​ Menu-management United Arab Emirates …" at bounding box center [478, 233] width 957 height 420
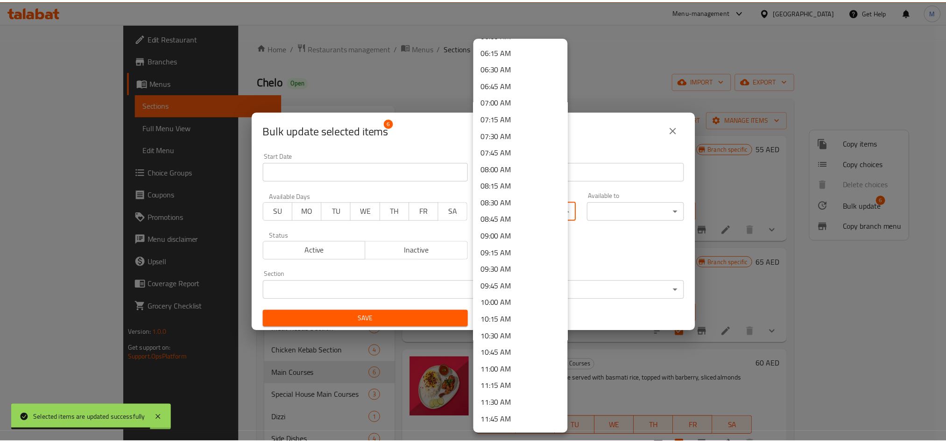
scroll to position [420, 0]
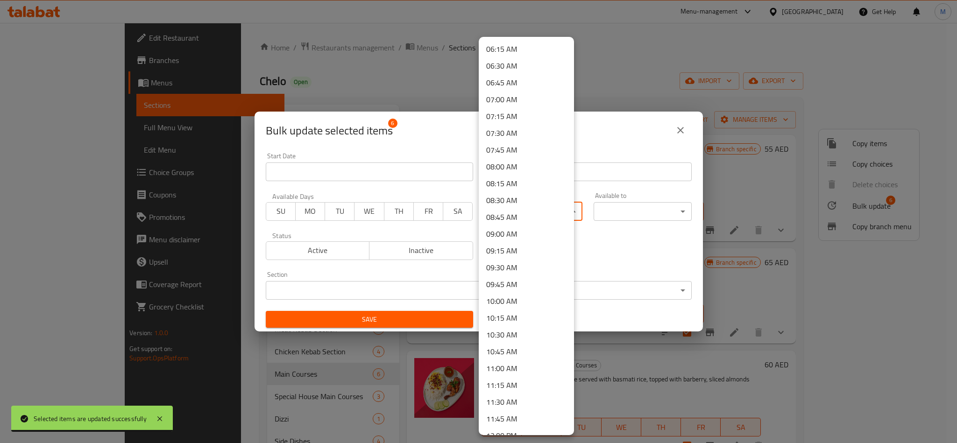
click at [507, 369] on li "11:00 AM" at bounding box center [526, 368] width 95 height 17
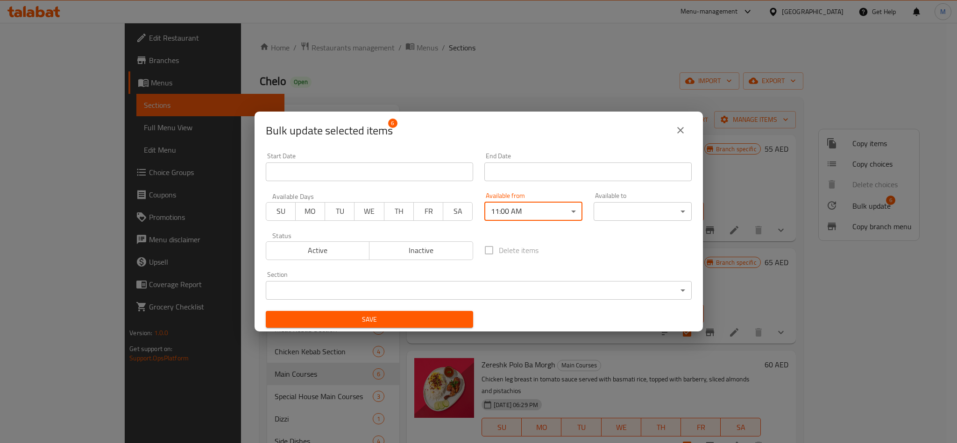
click at [616, 244] on div "Delete items" at bounding box center [588, 250] width 219 height 31
click at [628, 213] on body "​ Menu-management United Arab Emirates Get Help M Edit Restaurant Branches Menu…" at bounding box center [478, 233] width 957 height 420
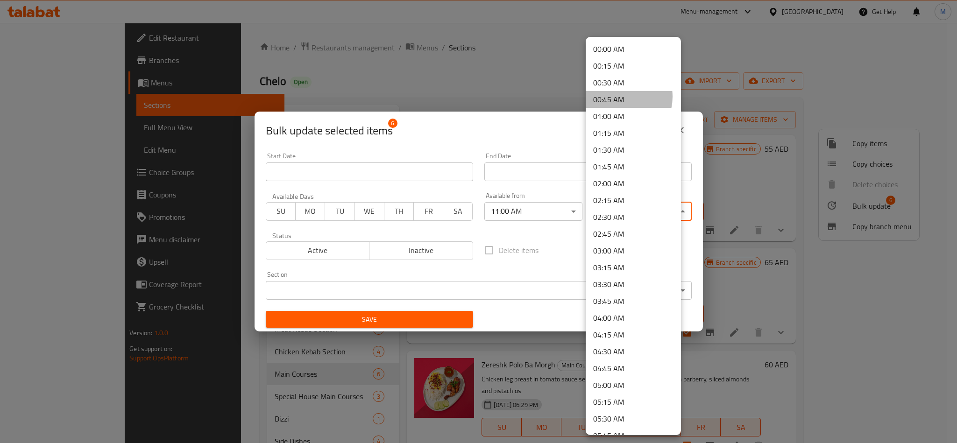
click at [618, 97] on li "00:45 AM" at bounding box center [633, 99] width 95 height 17
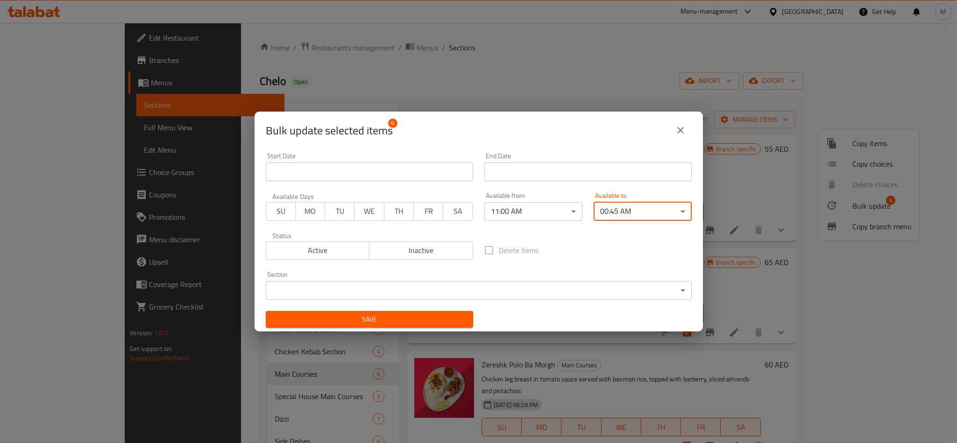
click at [553, 241] on div "Delete items" at bounding box center [588, 250] width 219 height 31
click at [445, 323] on span "Save" at bounding box center [369, 320] width 192 height 12
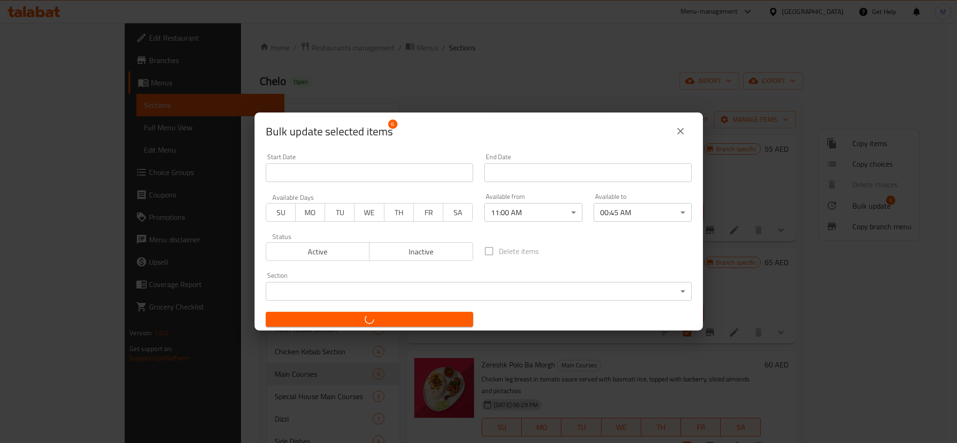
checkbox input "false"
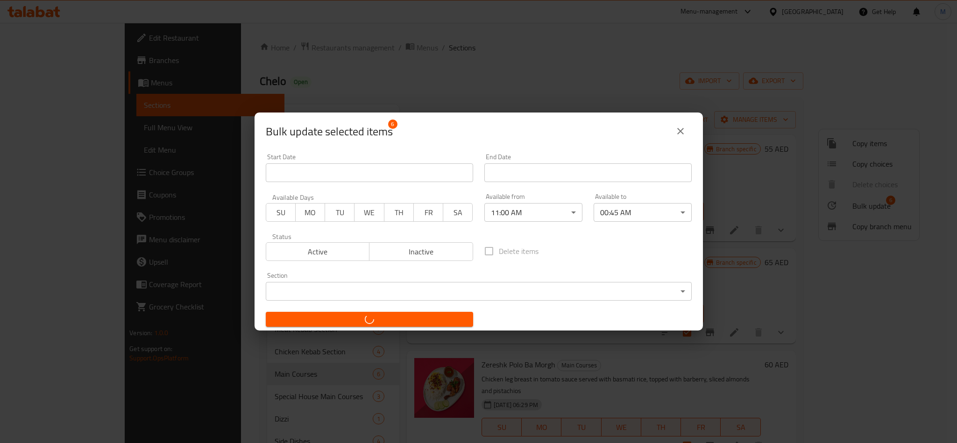
checkbox input "false"
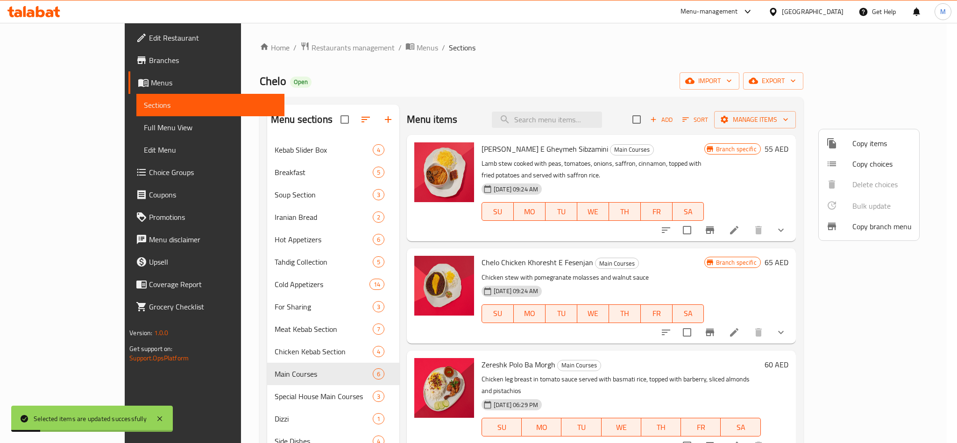
click at [845, 319] on div at bounding box center [478, 221] width 957 height 443
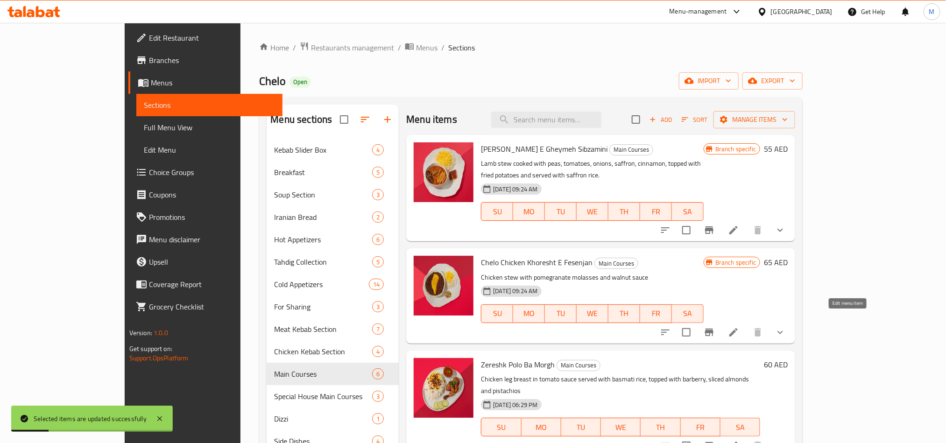
click at [739, 327] on icon at bounding box center [733, 332] width 11 height 11
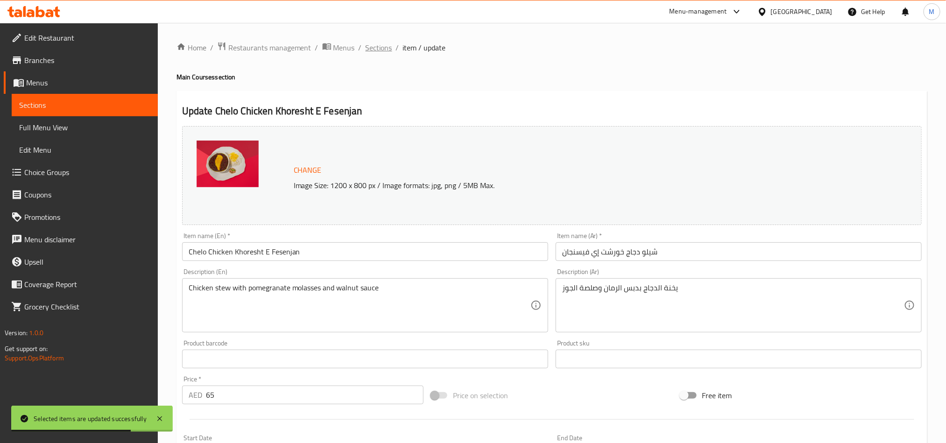
click at [377, 52] on span "Sections" at bounding box center [379, 47] width 27 height 11
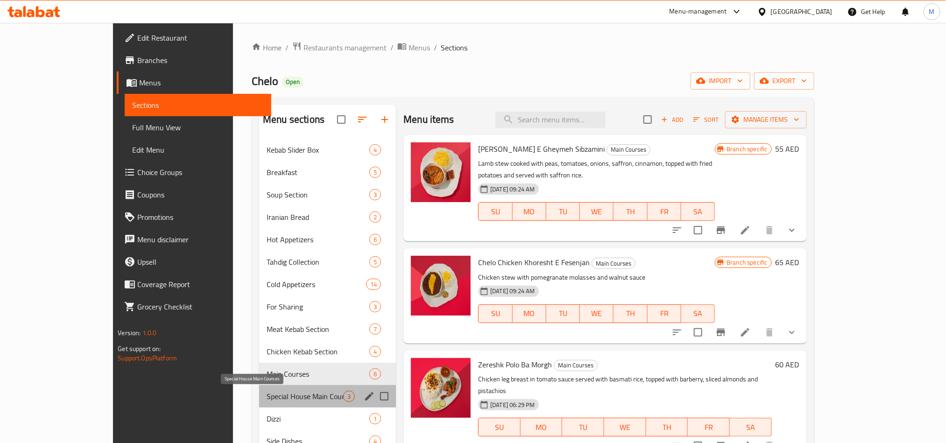
click at [267, 400] on span "Special House Main Courses" at bounding box center [305, 396] width 77 height 11
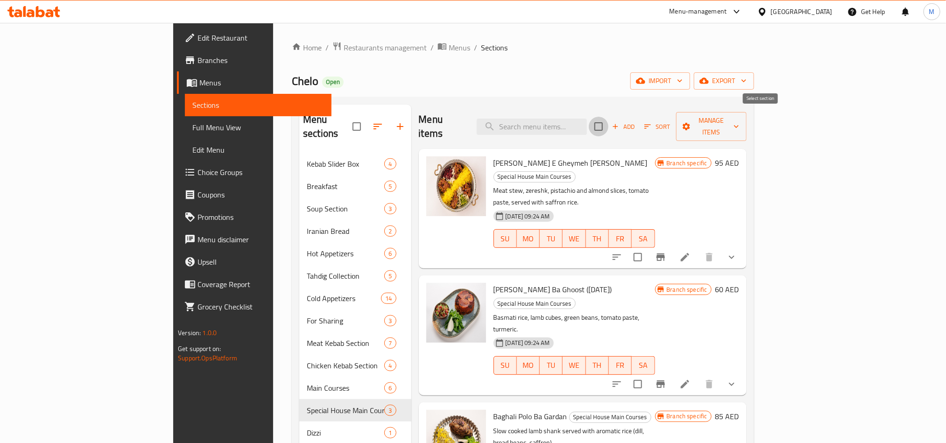
click at [609, 122] on input "checkbox" at bounding box center [599, 127] width 20 height 20
checkbox input "true"
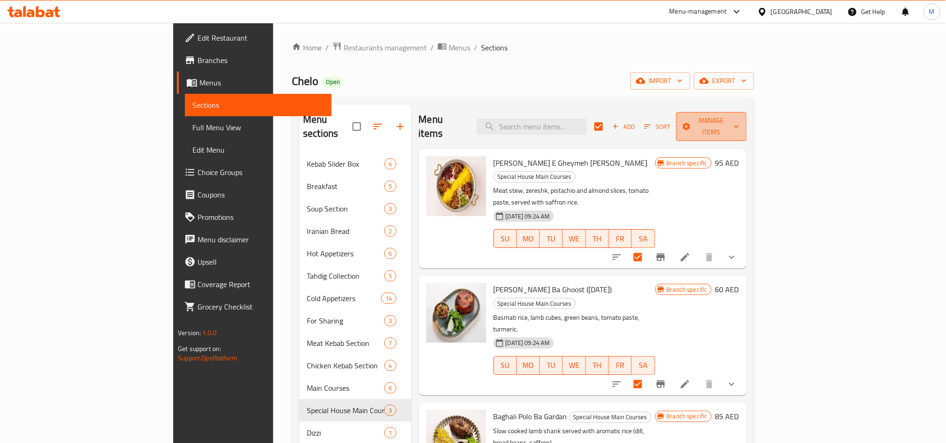
click at [739, 116] on span "Manage items" at bounding box center [711, 126] width 55 height 23
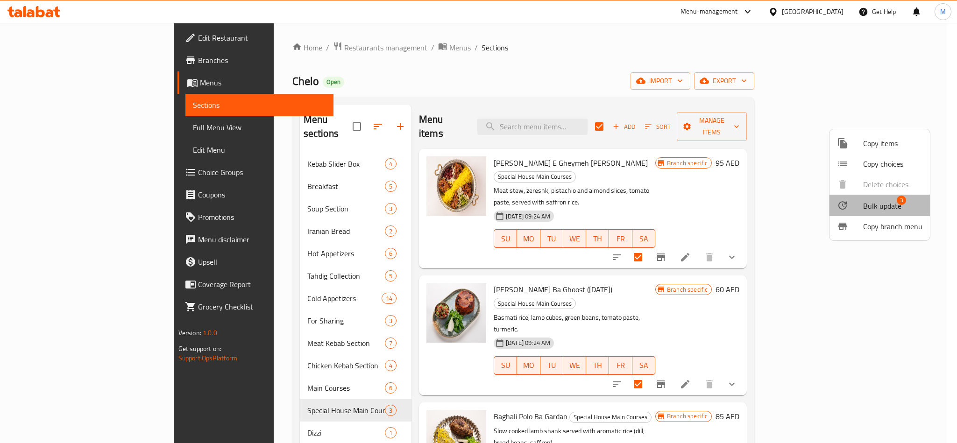
click at [894, 202] on span "Bulk update" at bounding box center [882, 205] width 38 height 11
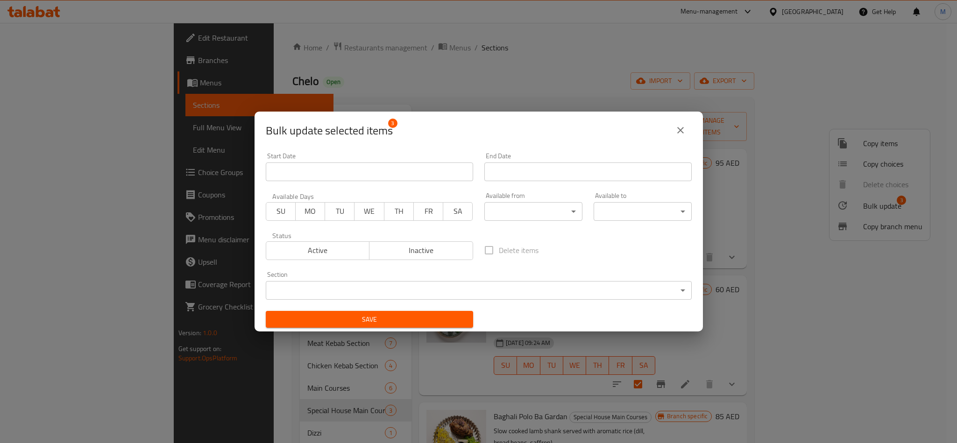
click at [530, 214] on body "​ Menu-management United Arab Emirates Get Help M Edit Restaurant Branches Menu…" at bounding box center [478, 233] width 957 height 420
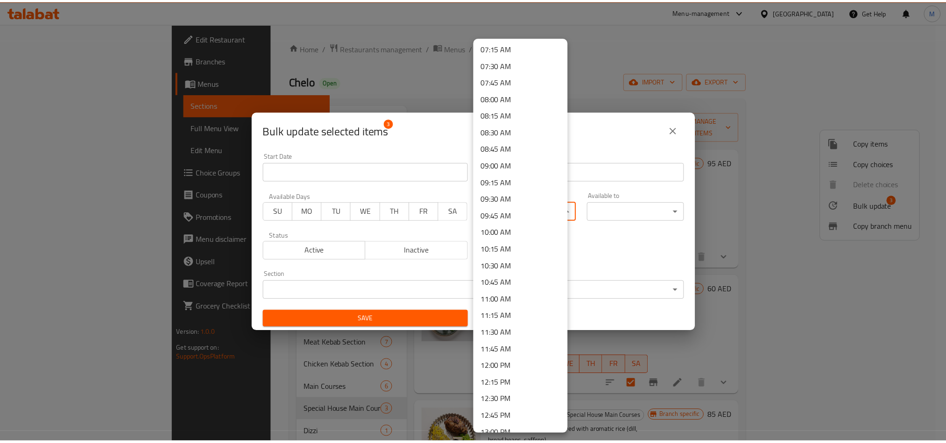
scroll to position [490, 0]
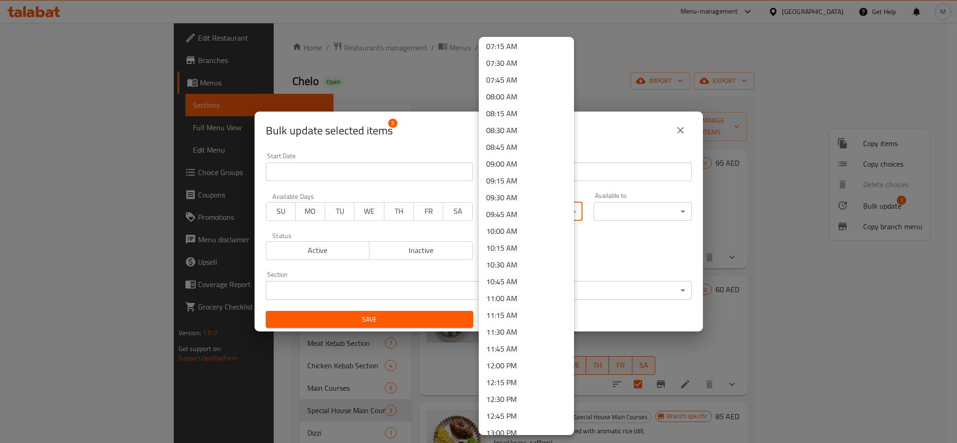
click at [508, 297] on li "11:00 AM" at bounding box center [526, 298] width 95 height 17
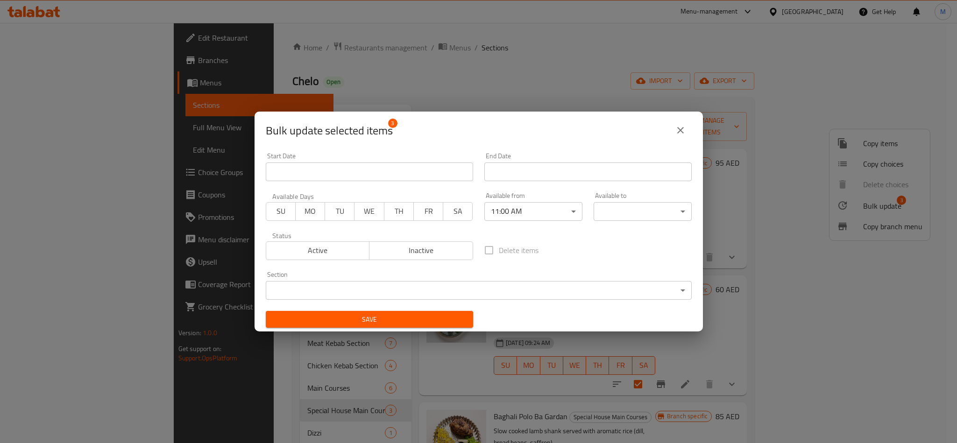
click at [623, 209] on body "​ Menu-management United Arab Emirates Get Help M Edit Restaurant Branches Menu…" at bounding box center [478, 233] width 957 height 420
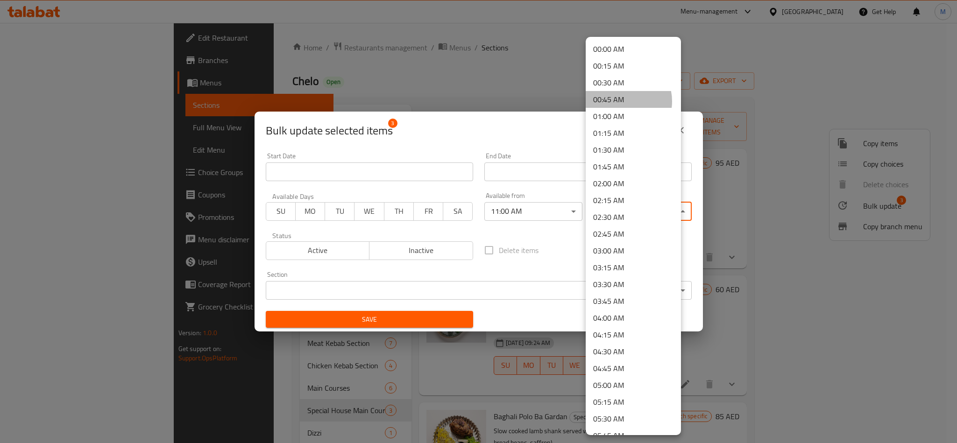
click at [620, 101] on li "00:45 AM" at bounding box center [633, 99] width 95 height 17
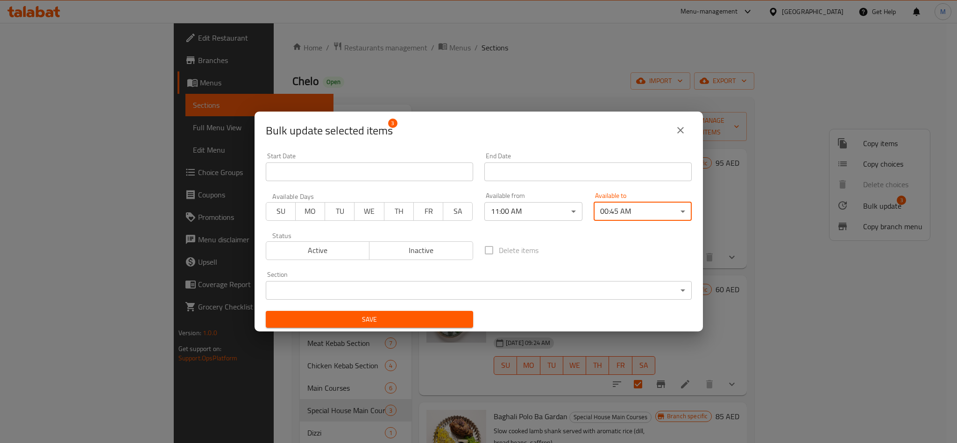
click at [596, 237] on div "Delete items" at bounding box center [588, 250] width 219 height 31
click at [440, 319] on span "Save" at bounding box center [369, 320] width 192 height 12
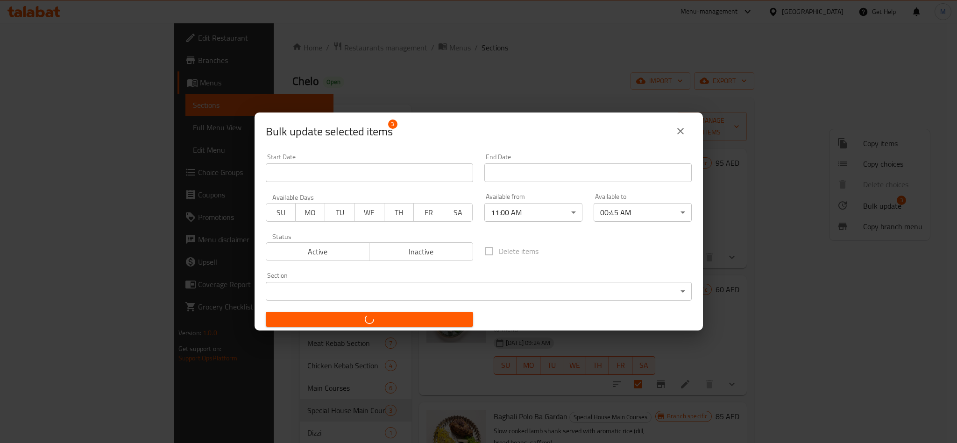
checkbox input "false"
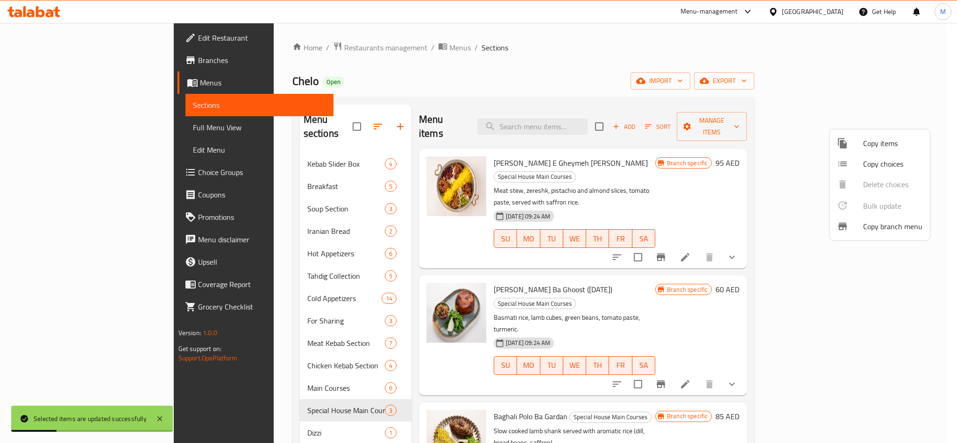
click at [178, 342] on div at bounding box center [478, 221] width 957 height 443
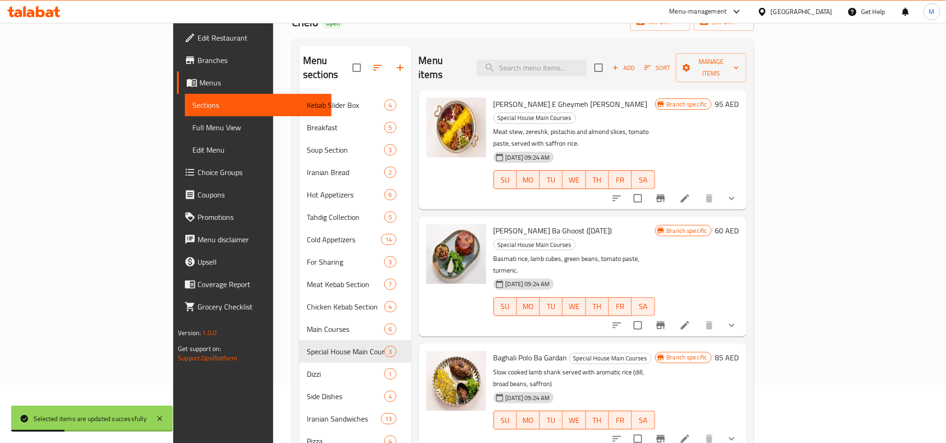
scroll to position [140, 0]
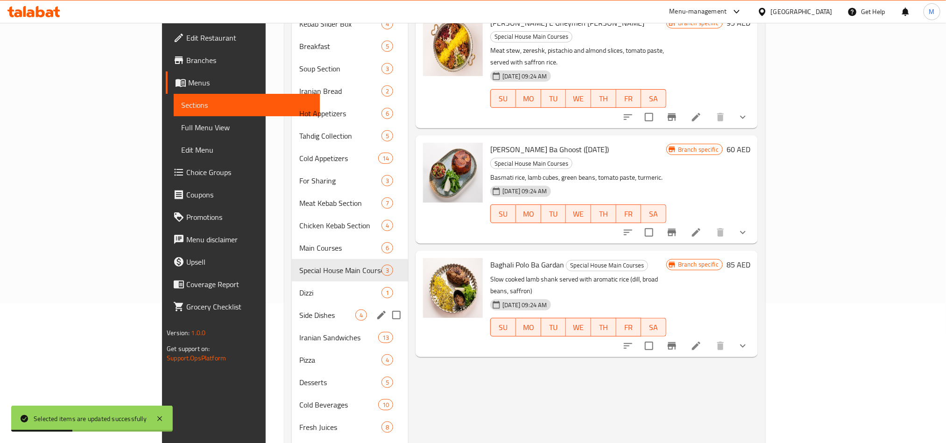
click at [292, 307] on div "Side Dishes 4" at bounding box center [350, 315] width 117 height 22
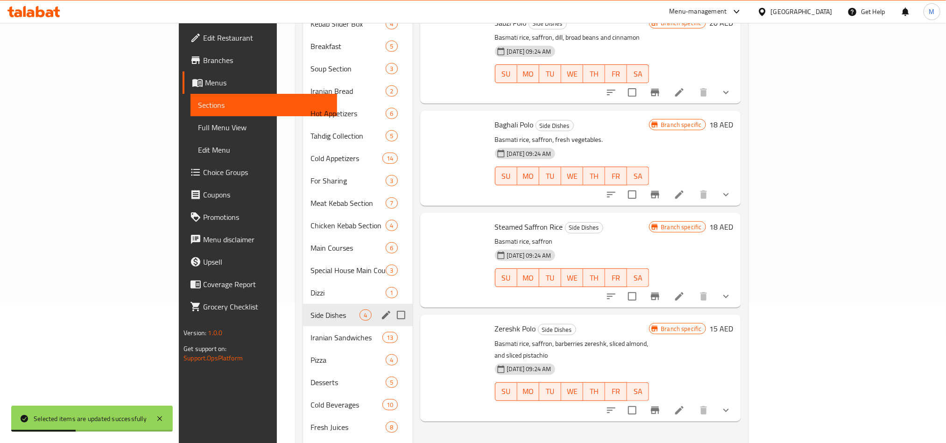
click at [303, 307] on div "Side Dishes 4" at bounding box center [357, 315] width 109 height 22
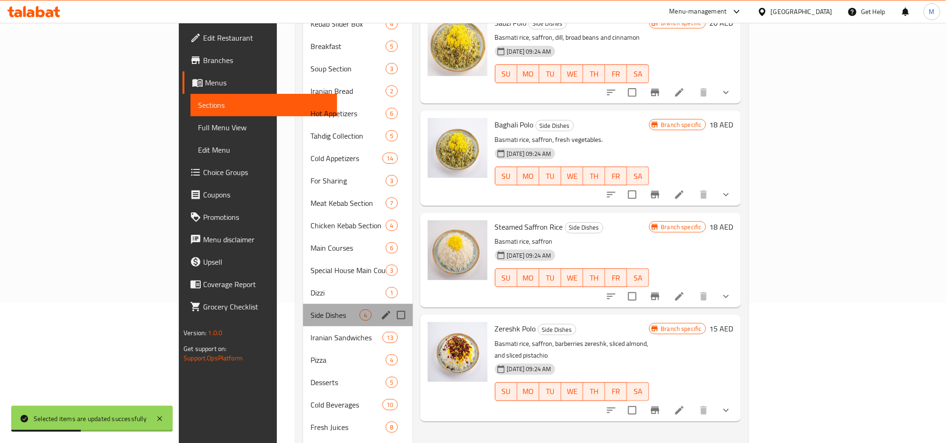
click at [303, 307] on div "Side Dishes 4" at bounding box center [357, 315] width 109 height 22
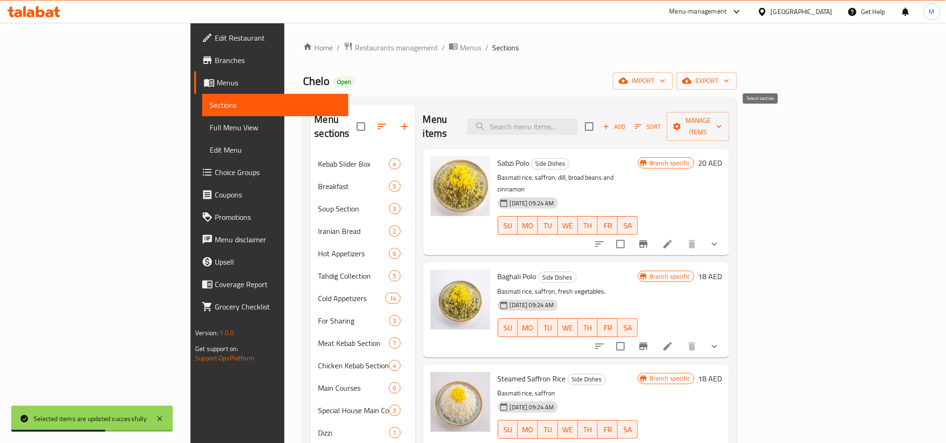
click at [599, 120] on input "checkbox" at bounding box center [590, 127] width 20 height 20
checkbox input "true"
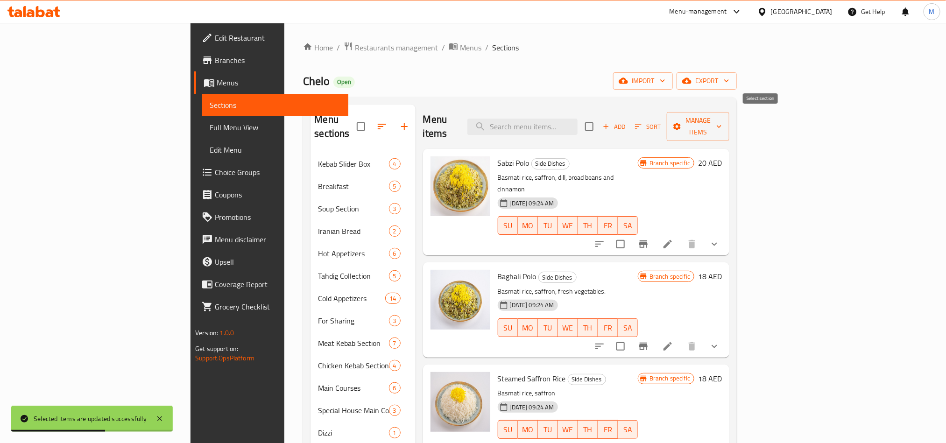
checkbox input "true"
click at [722, 116] on span "Manage items" at bounding box center [698, 126] width 48 height 23
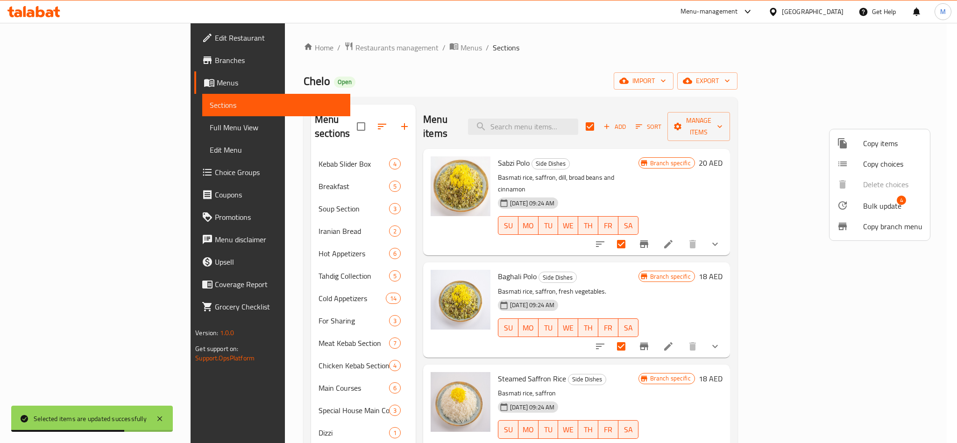
click at [866, 206] on span "Bulk update" at bounding box center [882, 205] width 38 height 11
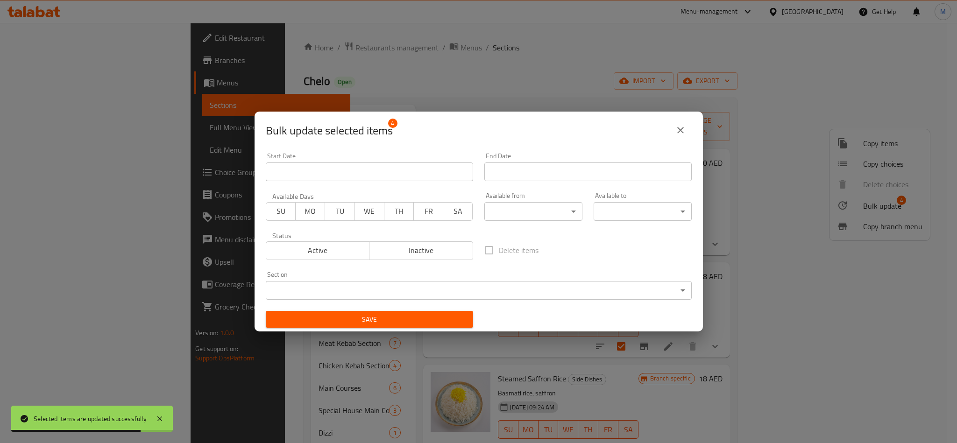
click at [528, 204] on body "Selected items are updated successfully ​ Menu-management United Arab Emirates …" at bounding box center [478, 233] width 957 height 420
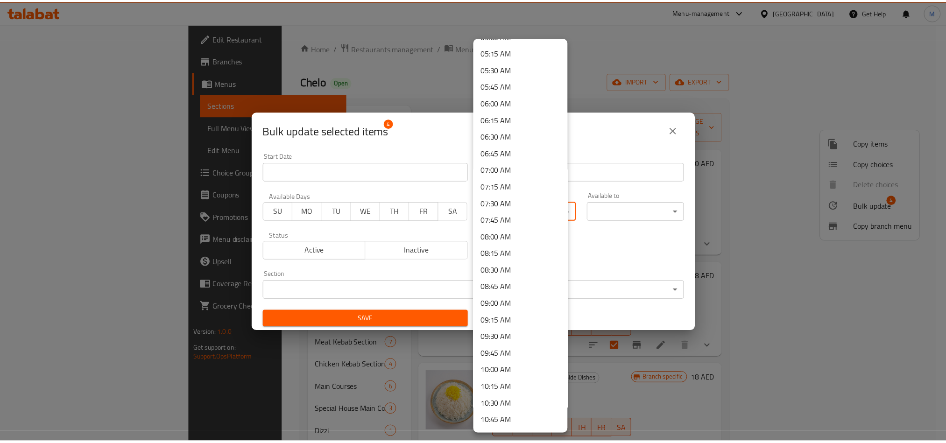
scroll to position [420, 0]
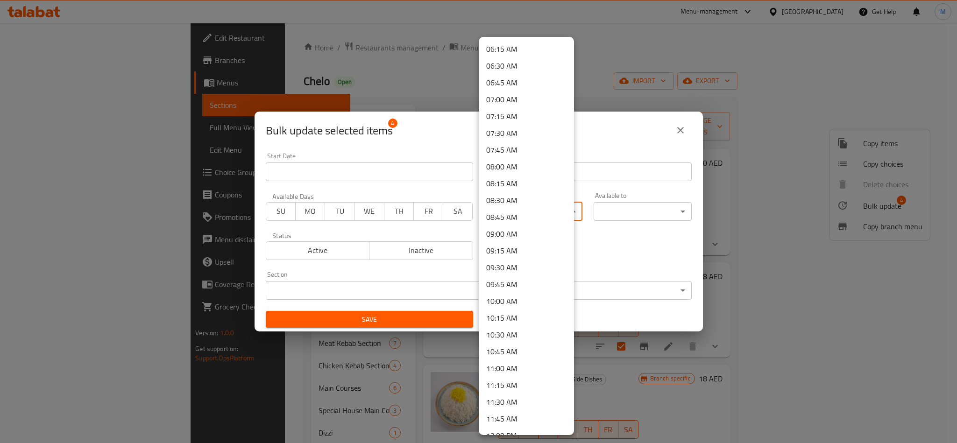
click at [509, 369] on li "11:00 AM" at bounding box center [526, 368] width 95 height 17
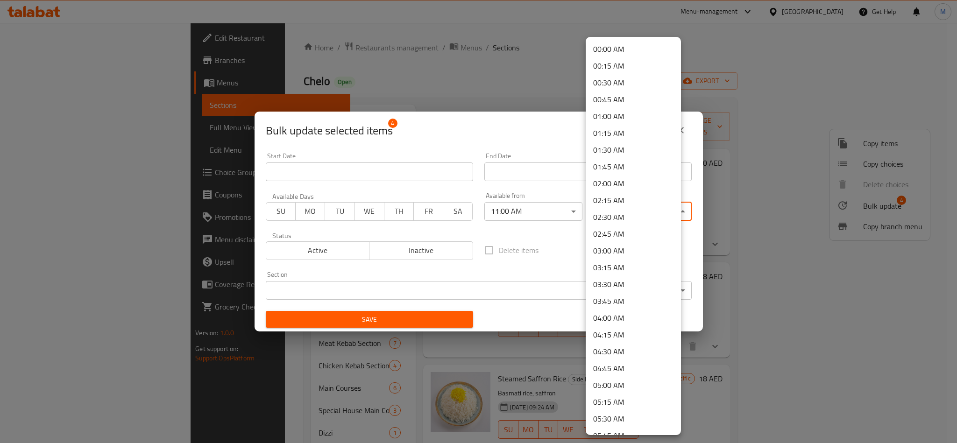
click at [609, 207] on body "​ Menu-management United Arab Emirates Get Help M Edit Restaurant Branches Menu…" at bounding box center [478, 233] width 957 height 420
click at [621, 98] on li "00:45 AM" at bounding box center [633, 99] width 95 height 17
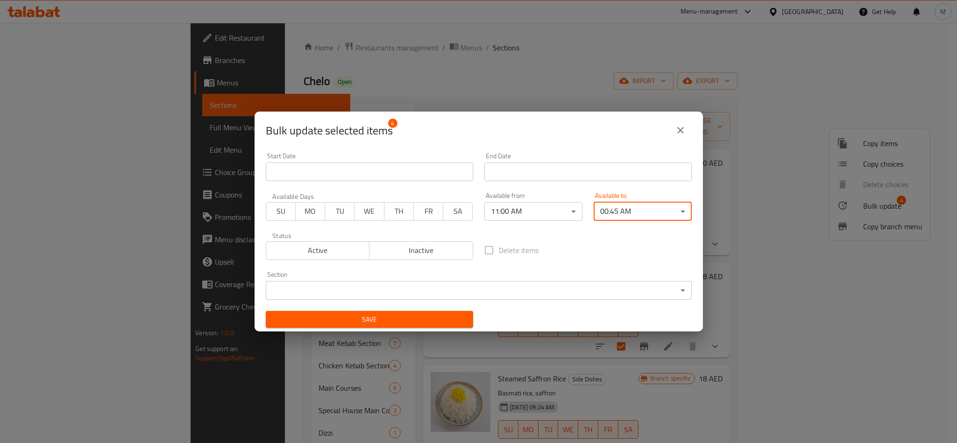
click at [571, 251] on div "Delete items" at bounding box center [588, 250] width 219 height 31
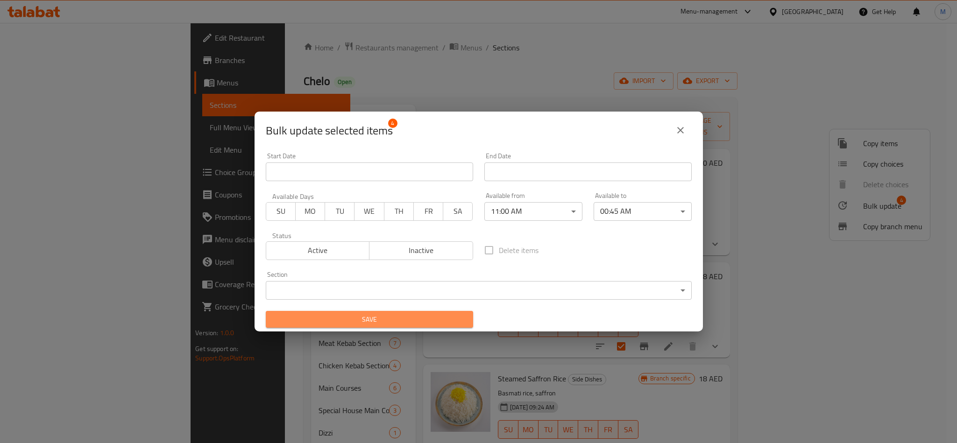
click at [429, 318] on span "Save" at bounding box center [369, 320] width 192 height 12
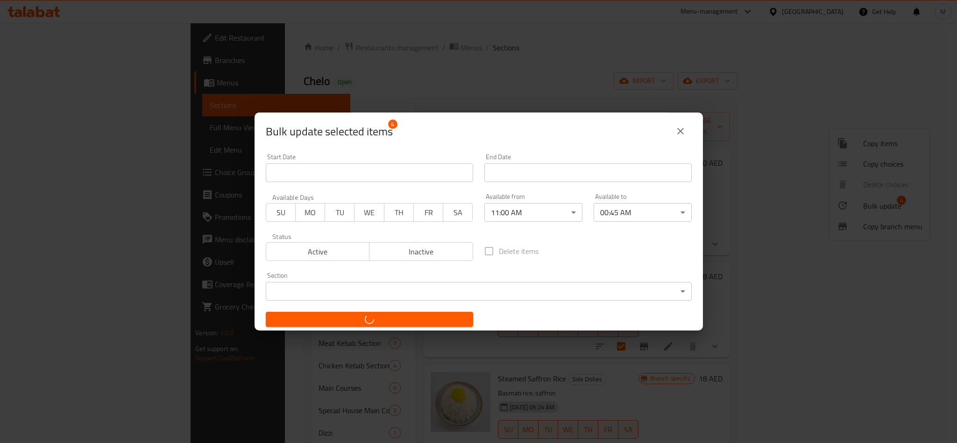
checkbox input "false"
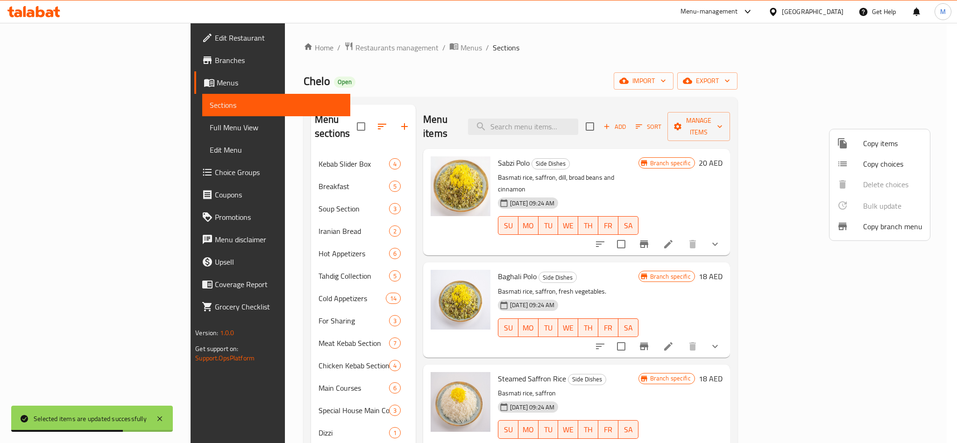
click at [381, 70] on div at bounding box center [478, 221] width 957 height 443
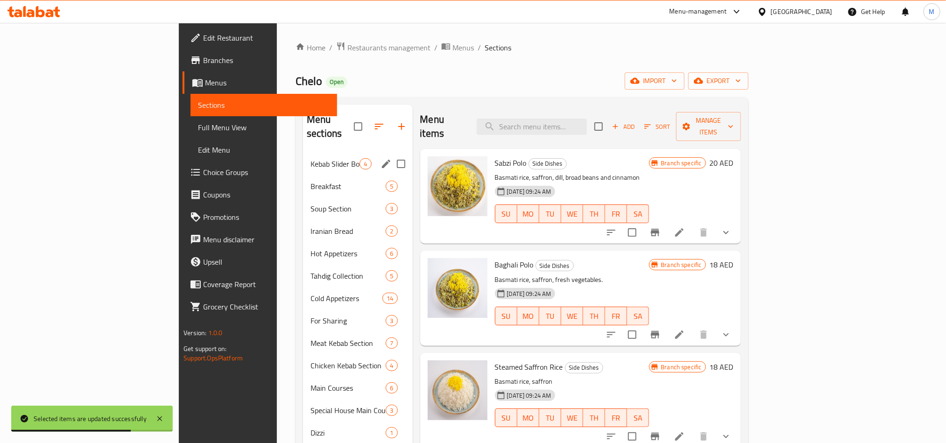
scroll to position [173, 0]
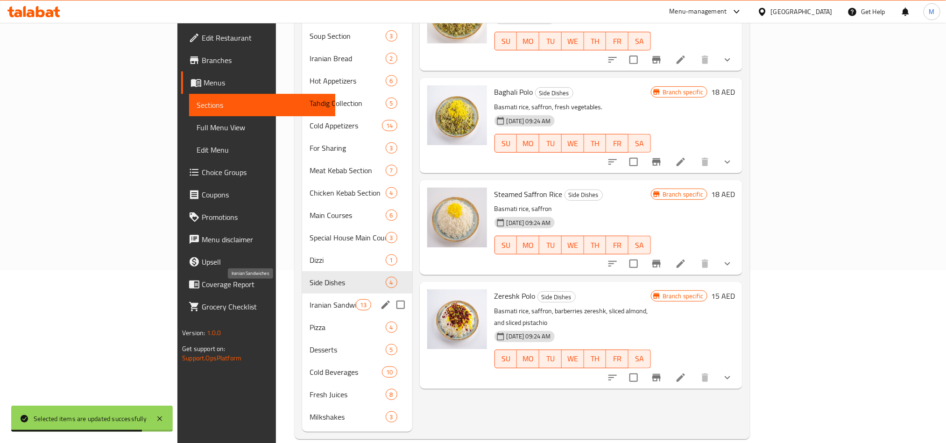
click at [310, 299] on span "Iranian Sandwiches" at bounding box center [333, 304] width 47 height 11
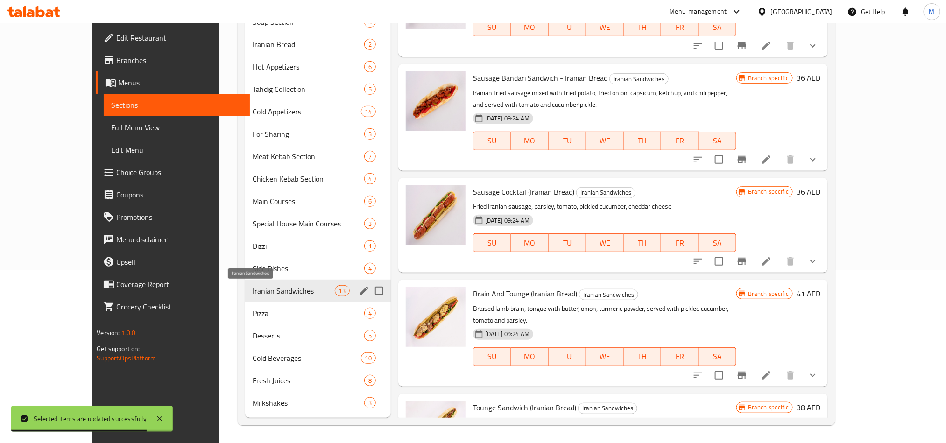
click at [253, 287] on span "Iranian Sandwiches" at bounding box center [294, 290] width 82 height 11
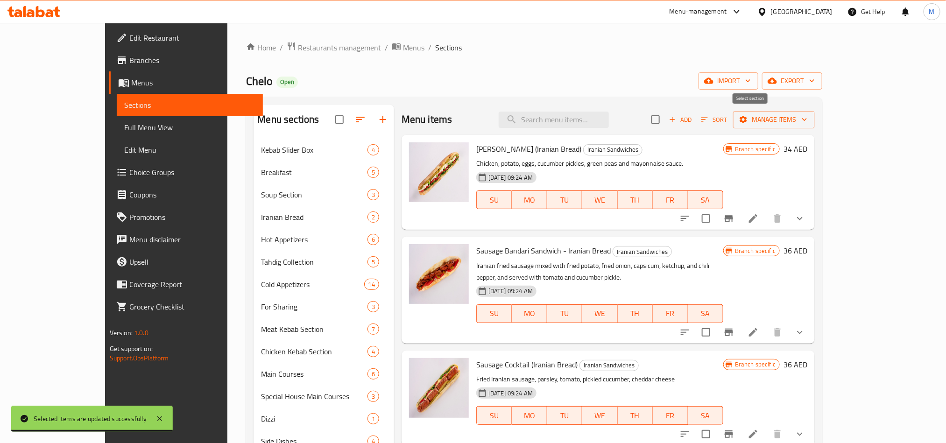
click at [666, 117] on input "checkbox" at bounding box center [656, 120] width 20 height 20
checkbox input "true"
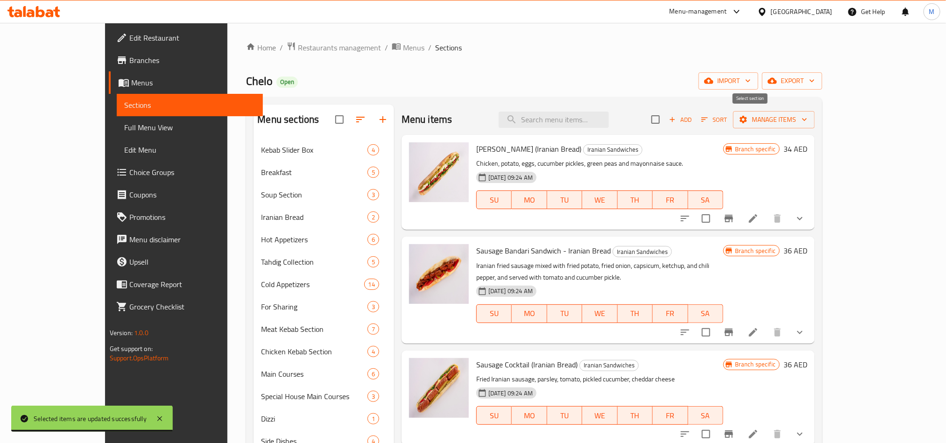
checkbox input "true"
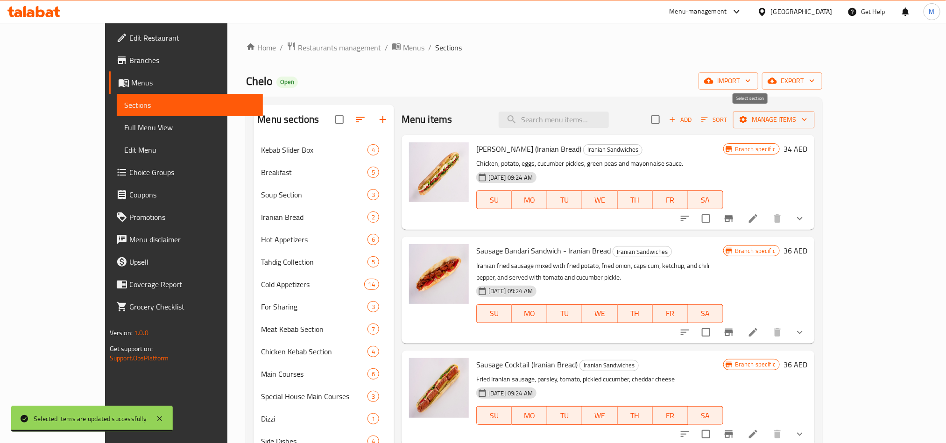
checkbox input "true"
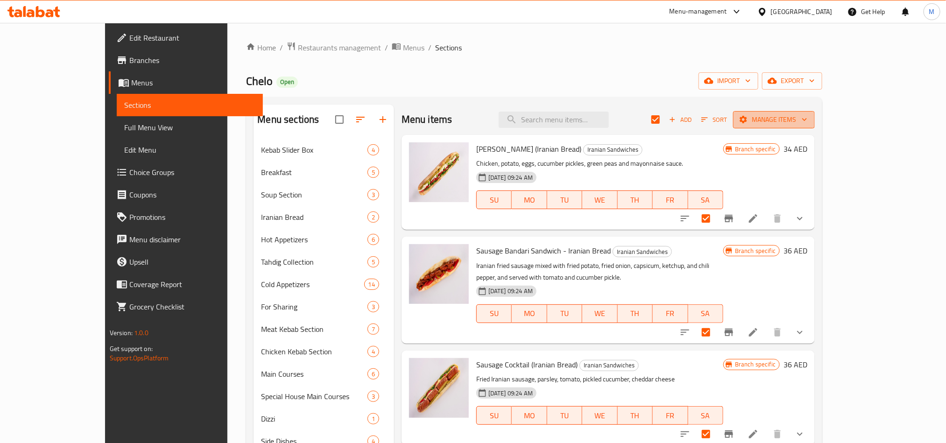
click at [808, 115] on span "Manage items" at bounding box center [774, 120] width 67 height 12
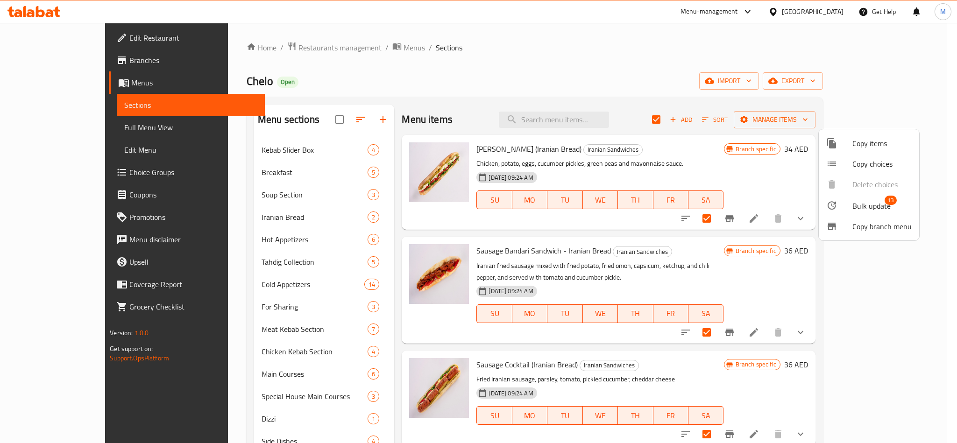
click at [862, 205] on span "Bulk update" at bounding box center [871, 205] width 38 height 11
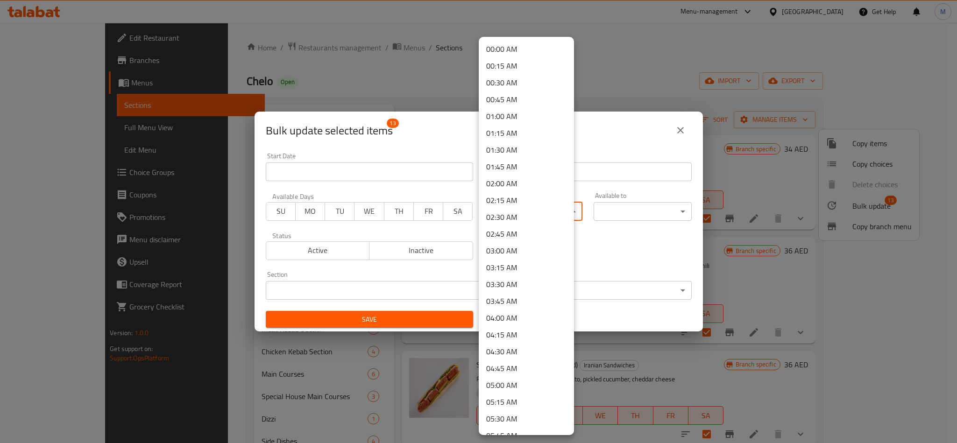
click at [556, 212] on body "​ Menu-management United Arab Emirates Get Help M Edit Restaurant Branches Menu…" at bounding box center [478, 233] width 957 height 420
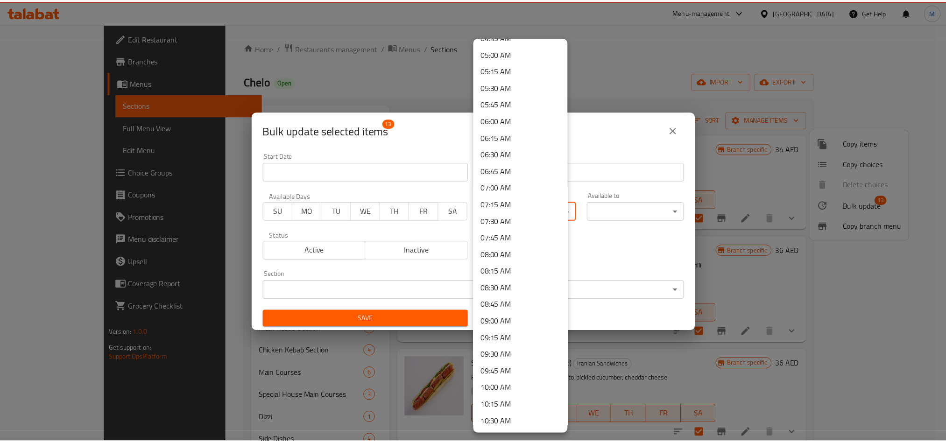
scroll to position [560, 0]
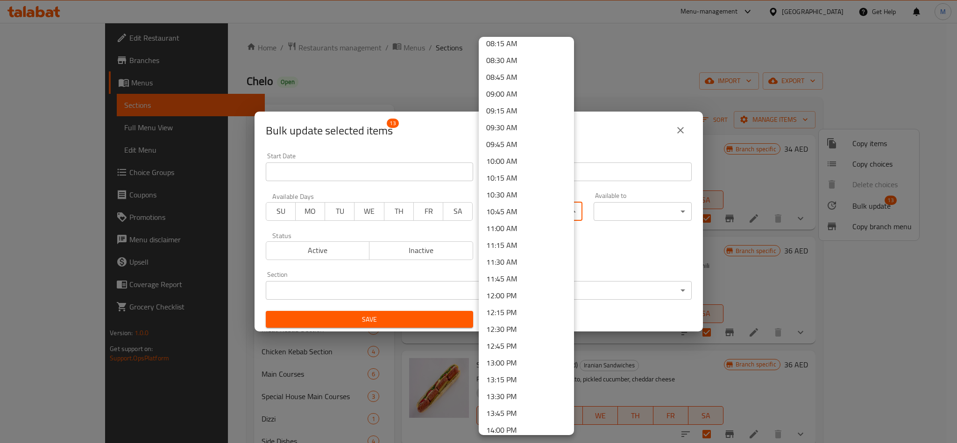
click at [518, 228] on li "11:00 AM" at bounding box center [526, 228] width 95 height 17
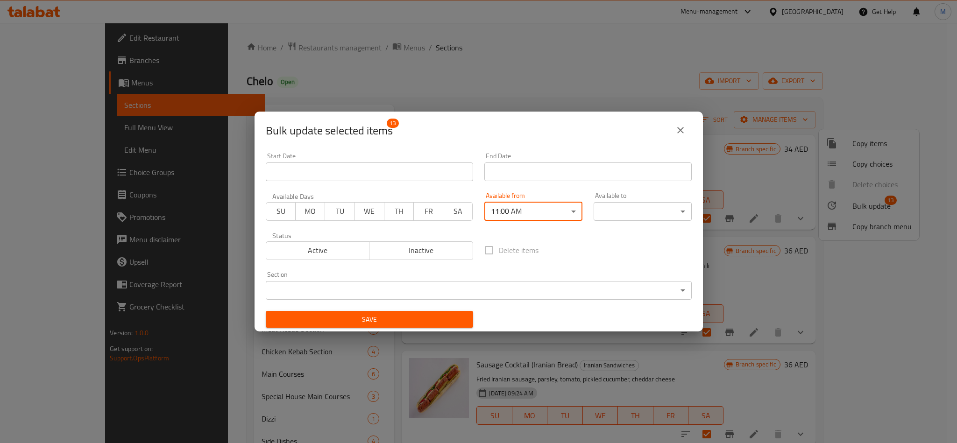
click at [662, 211] on body "​ Menu-management United Arab Emirates Get Help M Edit Restaurant Branches Menu…" at bounding box center [478, 233] width 957 height 420
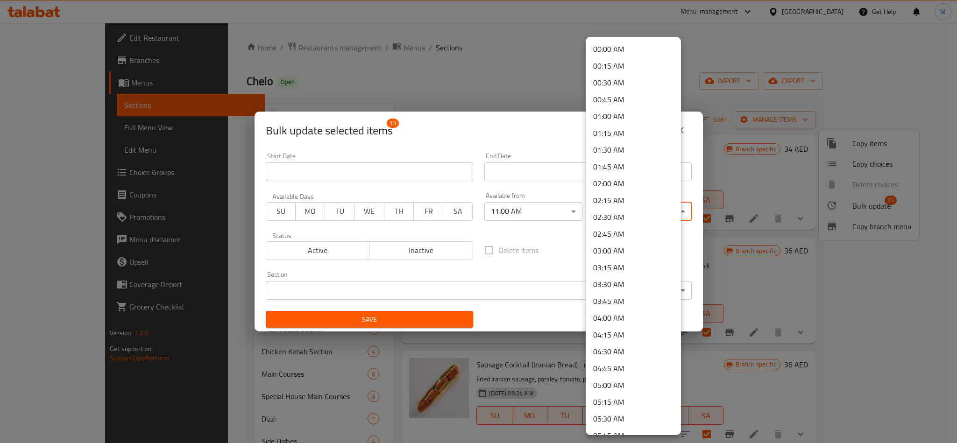
click at [621, 98] on li "00:45 AM" at bounding box center [633, 99] width 95 height 17
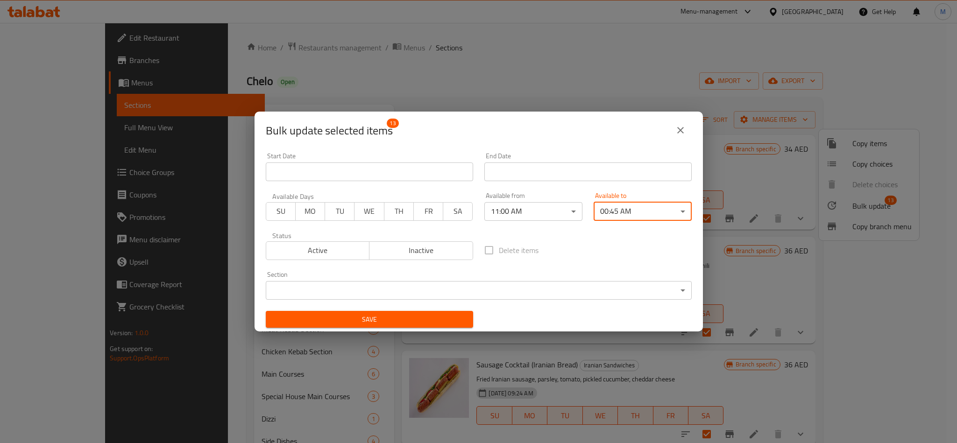
click at [577, 238] on div "Delete items" at bounding box center [588, 250] width 219 height 31
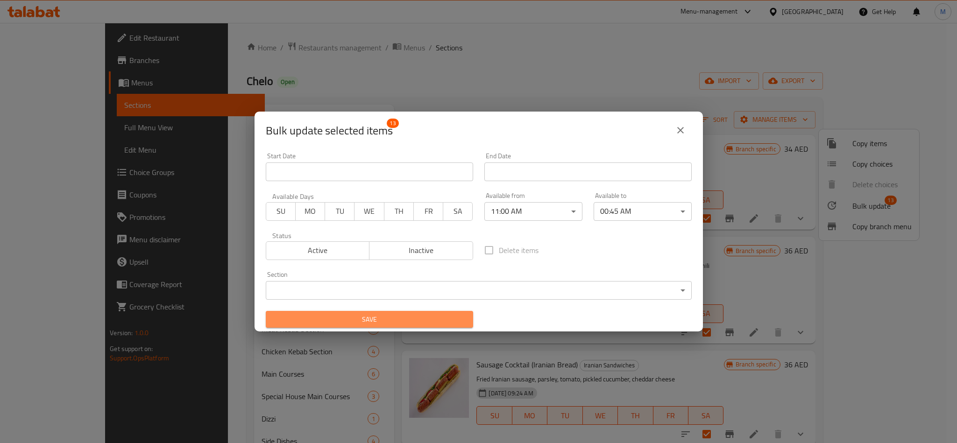
click at [427, 315] on span "Save" at bounding box center [369, 320] width 192 height 12
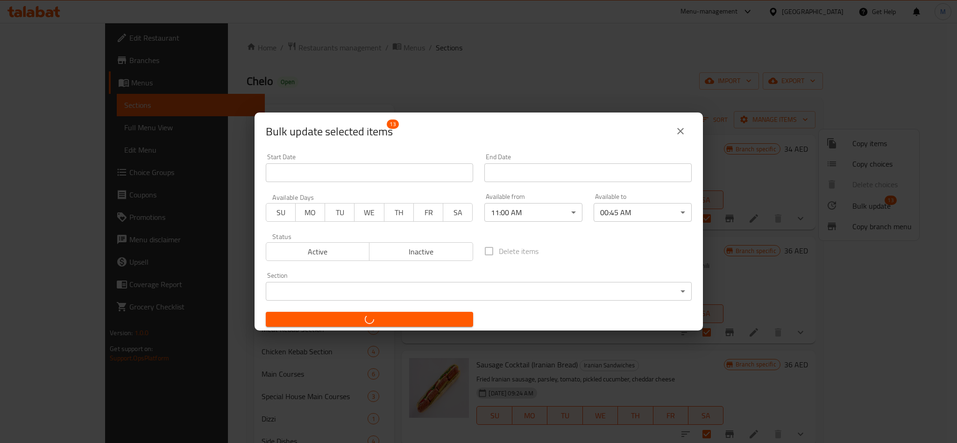
checkbox input "false"
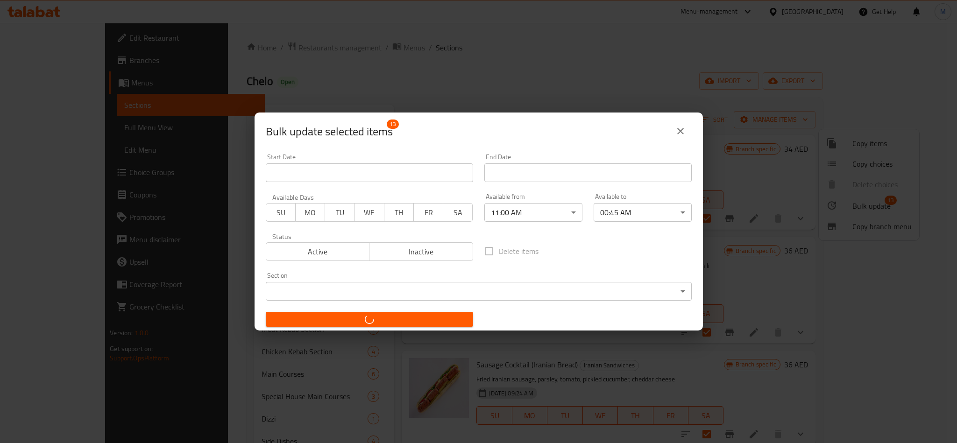
checkbox input "false"
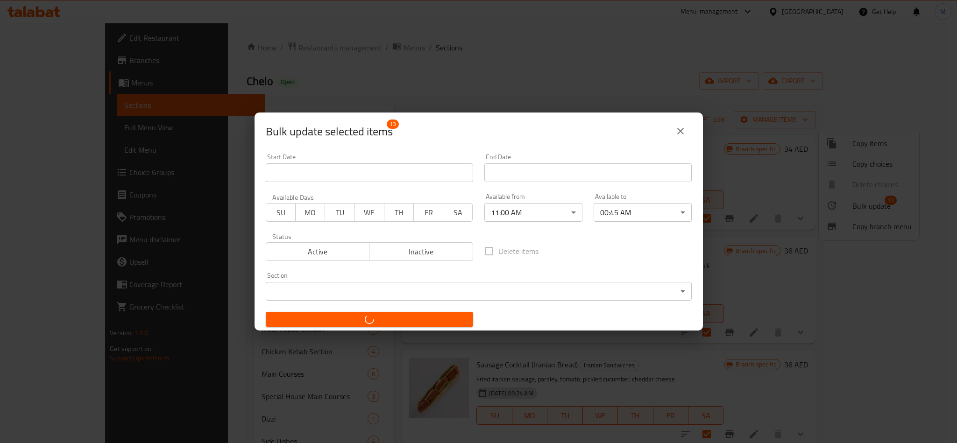
checkbox input "false"
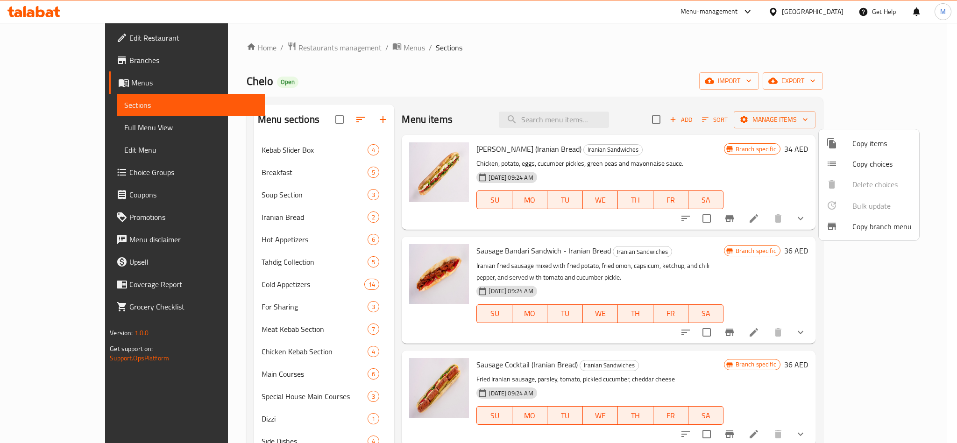
click at [628, 70] on div at bounding box center [478, 221] width 957 height 443
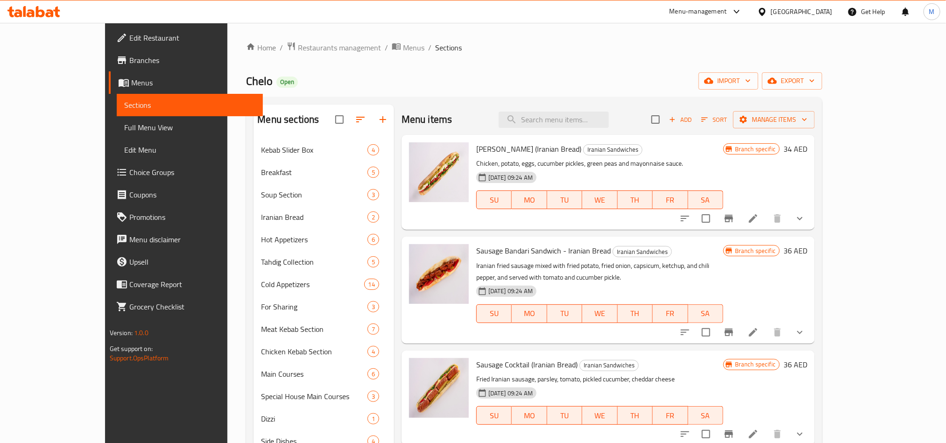
click at [733, 219] on icon "Branch-specific-item" at bounding box center [729, 218] width 8 height 7
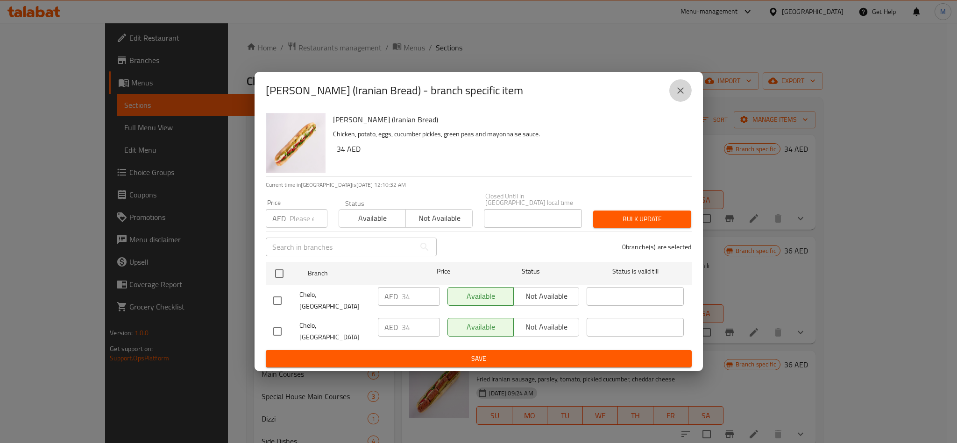
click at [677, 96] on icon "close" at bounding box center [680, 90] width 11 height 11
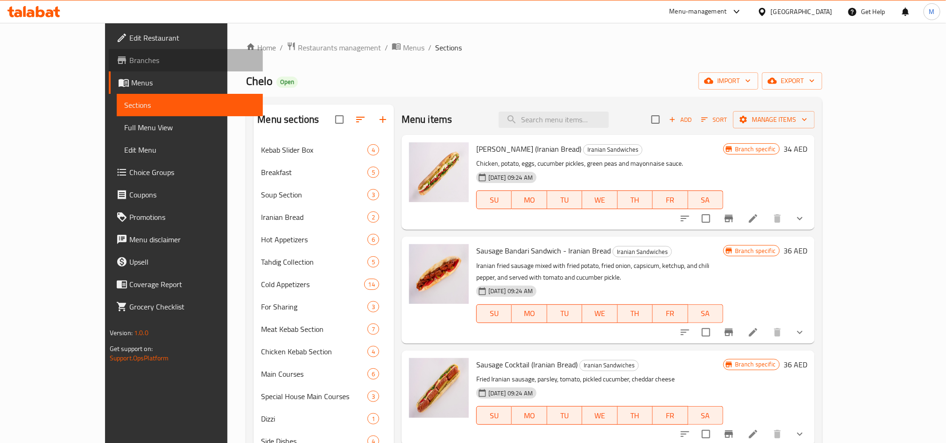
click at [129, 57] on span "Branches" at bounding box center [192, 60] width 126 height 11
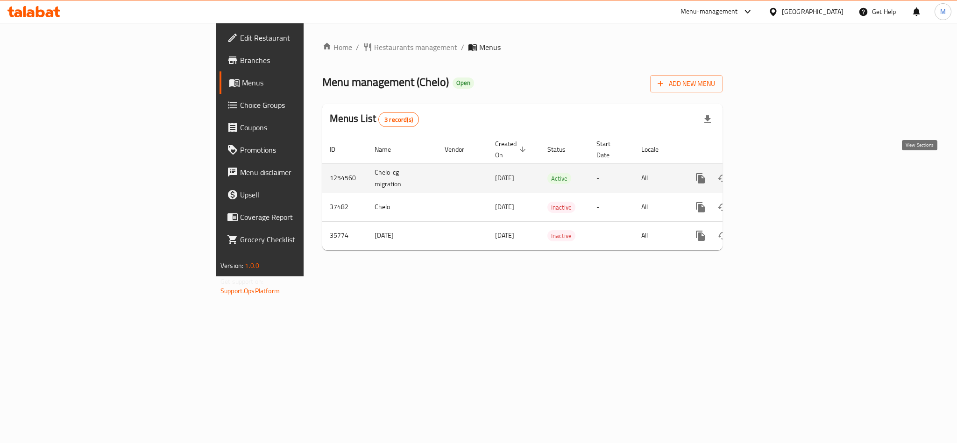
click at [773, 173] on icon "enhanced table" at bounding box center [767, 178] width 11 height 11
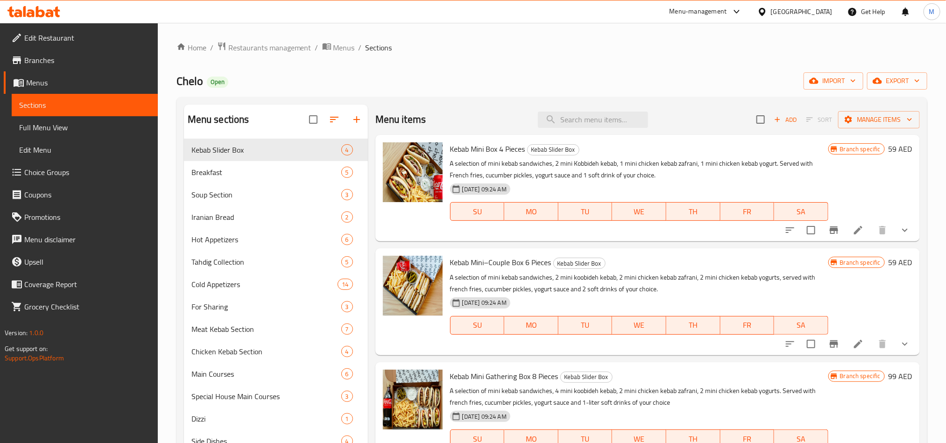
click at [62, 128] on span "Full Menu View" at bounding box center [84, 127] width 131 height 11
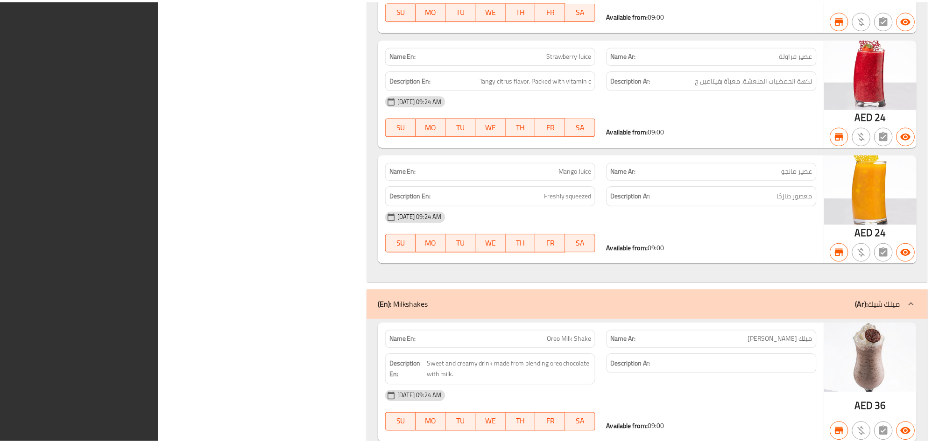
scroll to position [23369, 0]
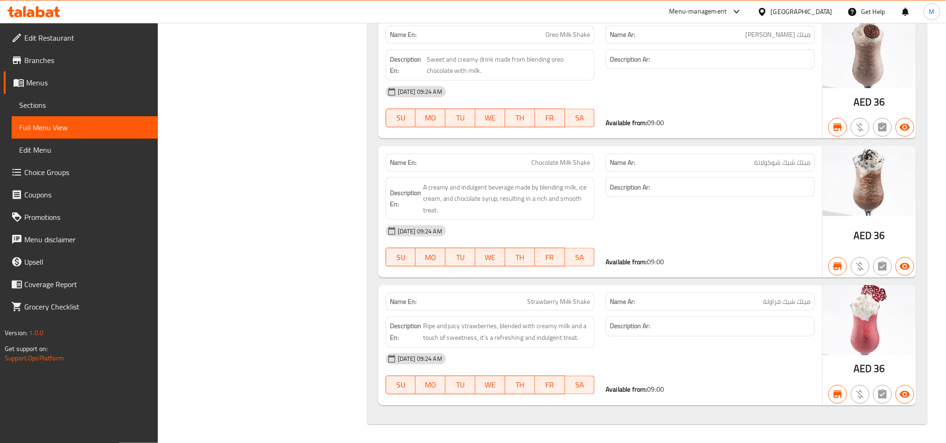
click at [48, 14] on icon at bounding box center [50, 13] width 8 height 8
